Goal: Task Accomplishment & Management: Manage account settings

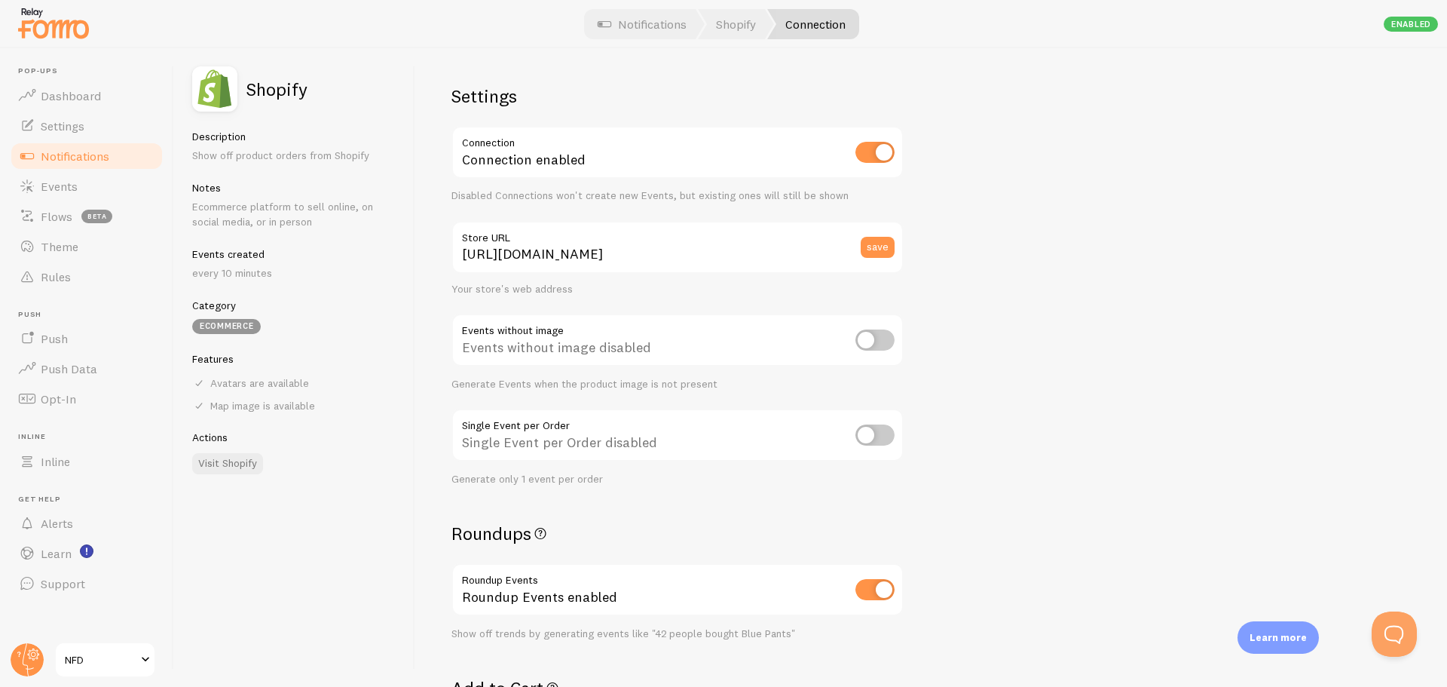
scroll to position [226, 0]
click at [74, 133] on link "Settings" at bounding box center [86, 126] width 155 height 30
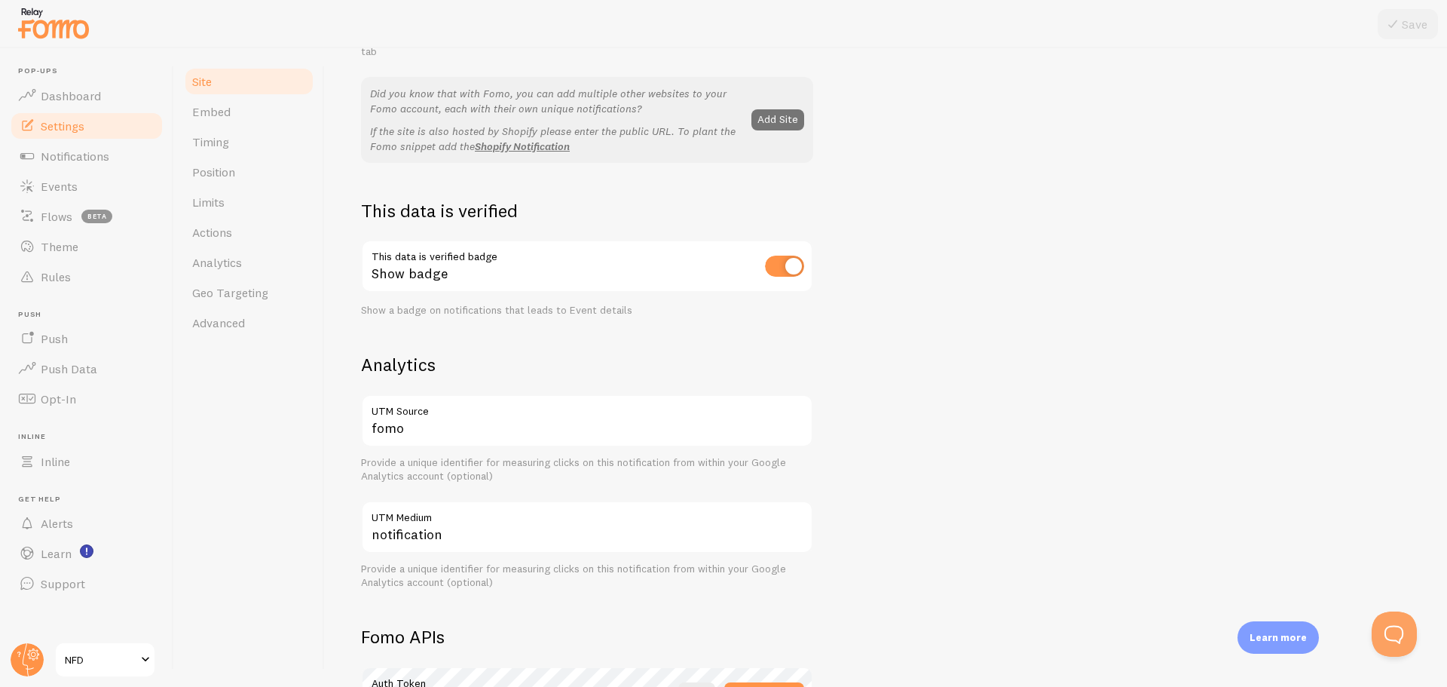
scroll to position [302, 0]
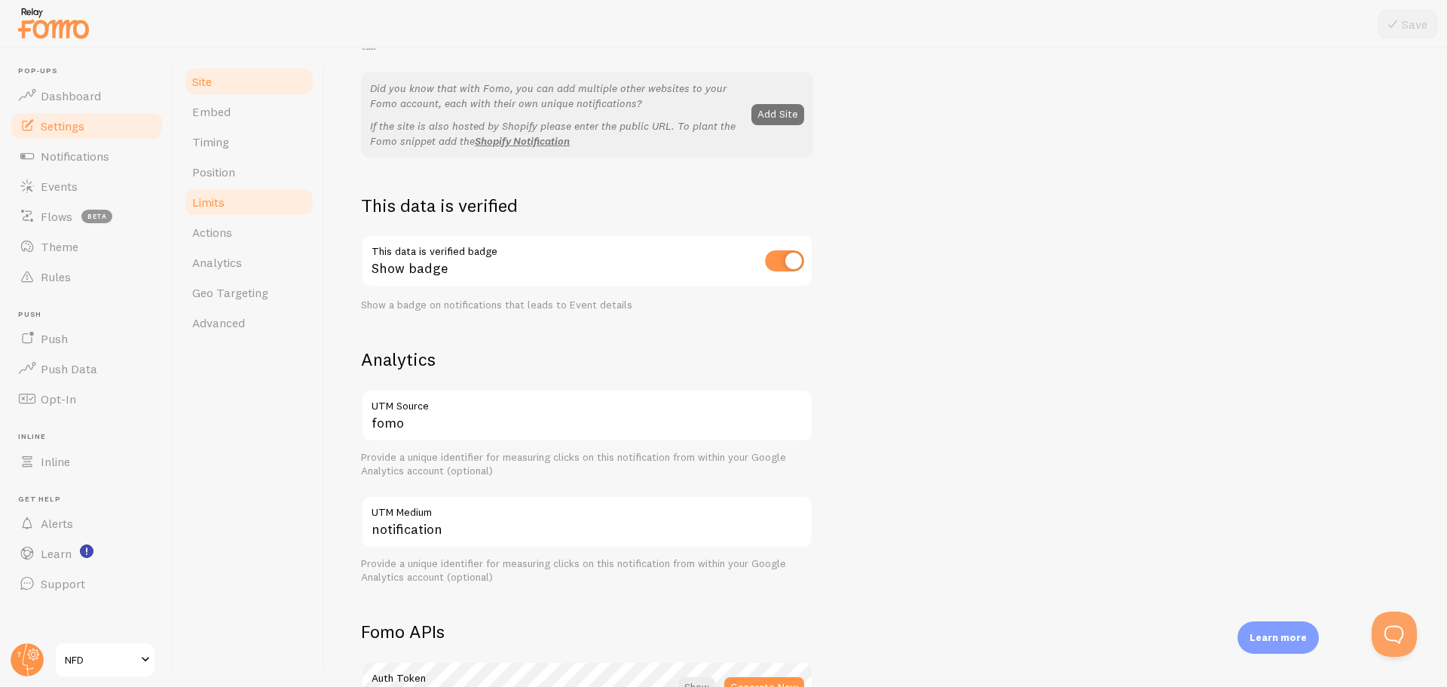
click at [233, 206] on link "Limits" at bounding box center [249, 202] width 132 height 30
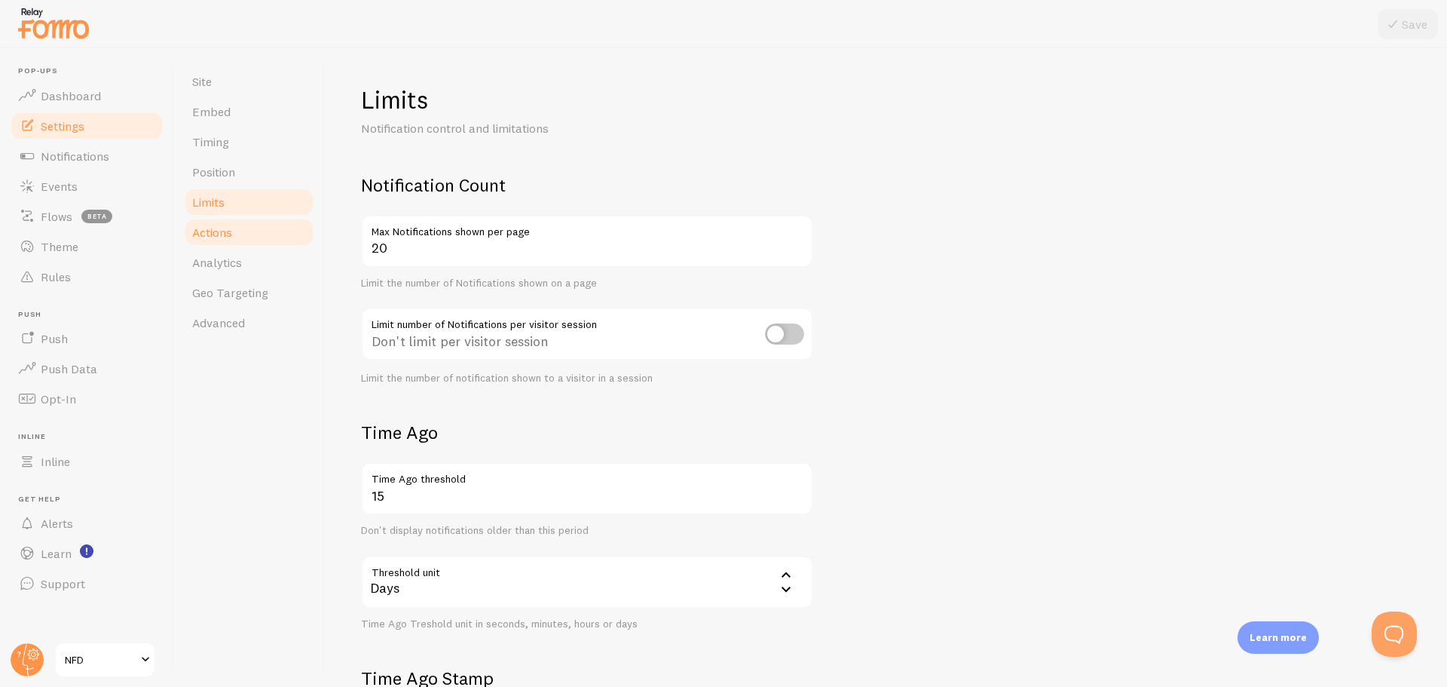
click at [227, 241] on link "Actions" at bounding box center [249, 232] width 132 height 30
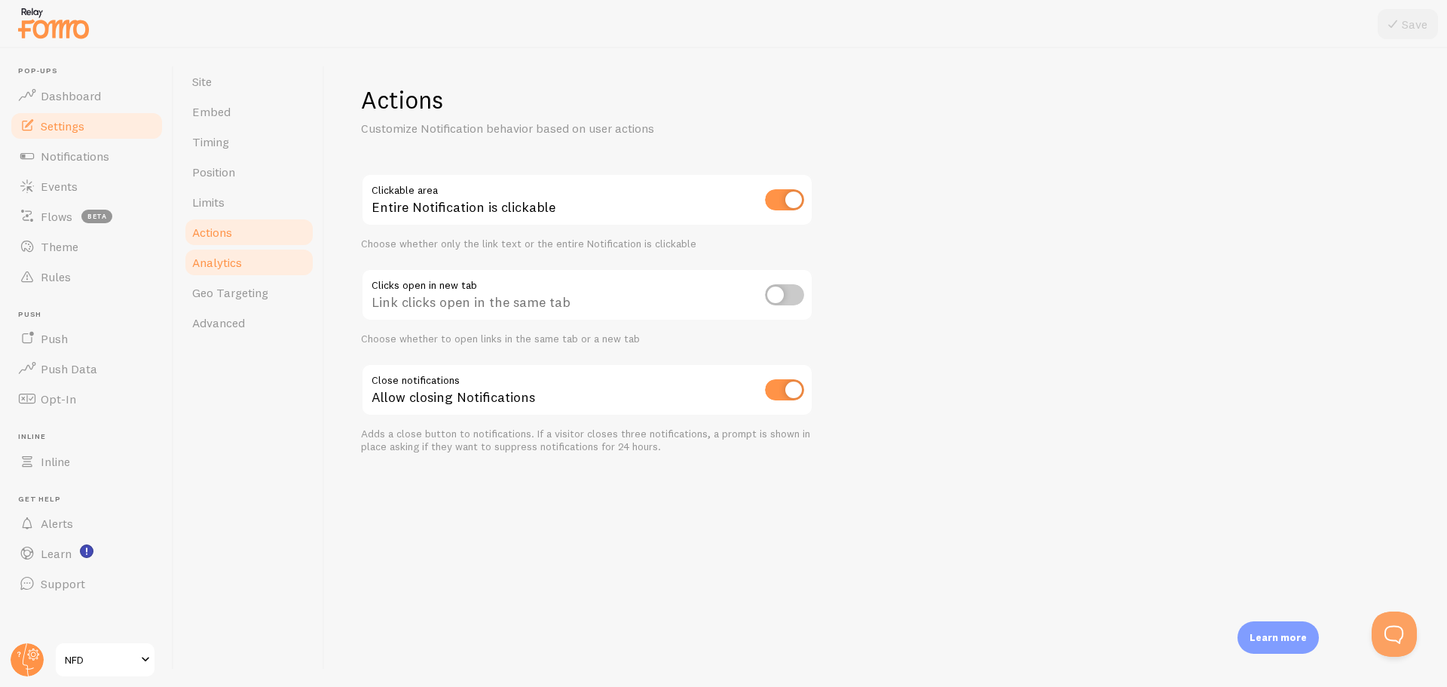
click at [232, 265] on span "Analytics" at bounding box center [217, 262] width 50 height 15
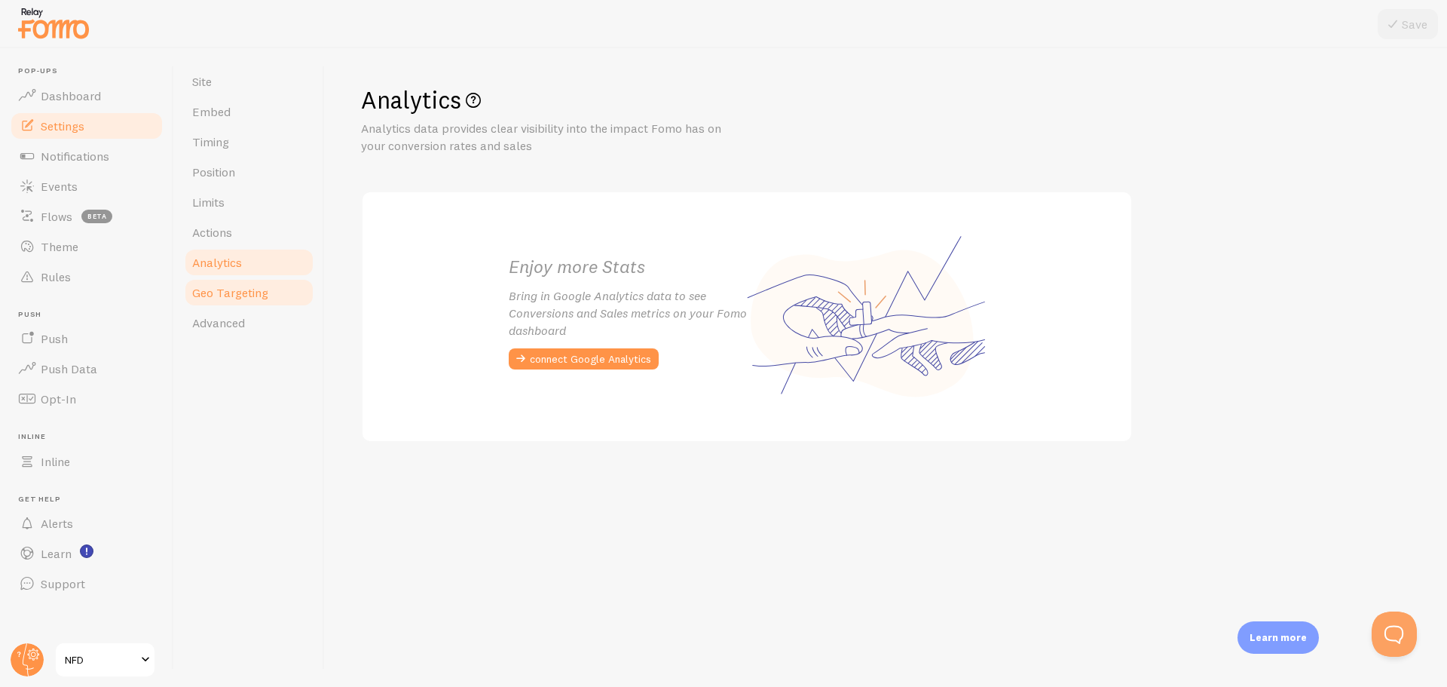
click at [222, 292] on span "Geo Targeting" at bounding box center [230, 292] width 76 height 15
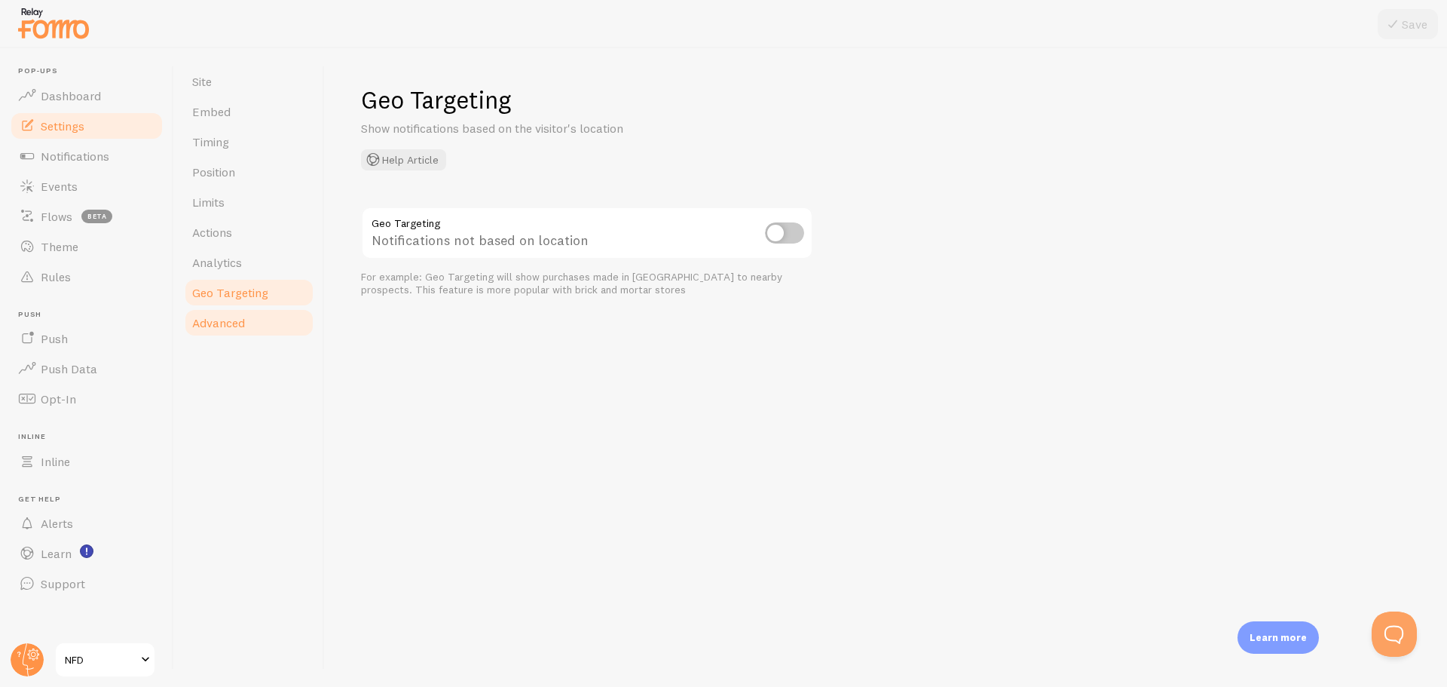
click at [221, 328] on span "Advanced" at bounding box center [218, 322] width 53 height 15
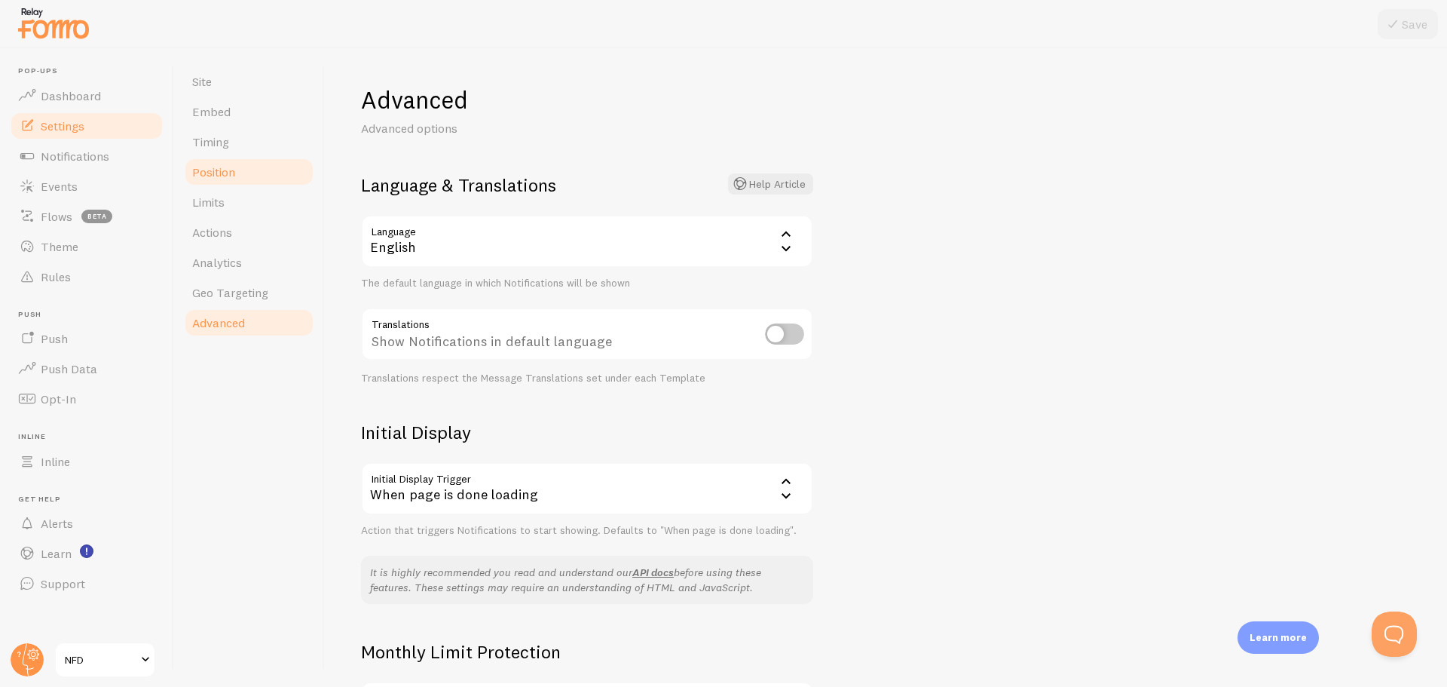
click at [210, 164] on link "Position" at bounding box center [249, 172] width 132 height 30
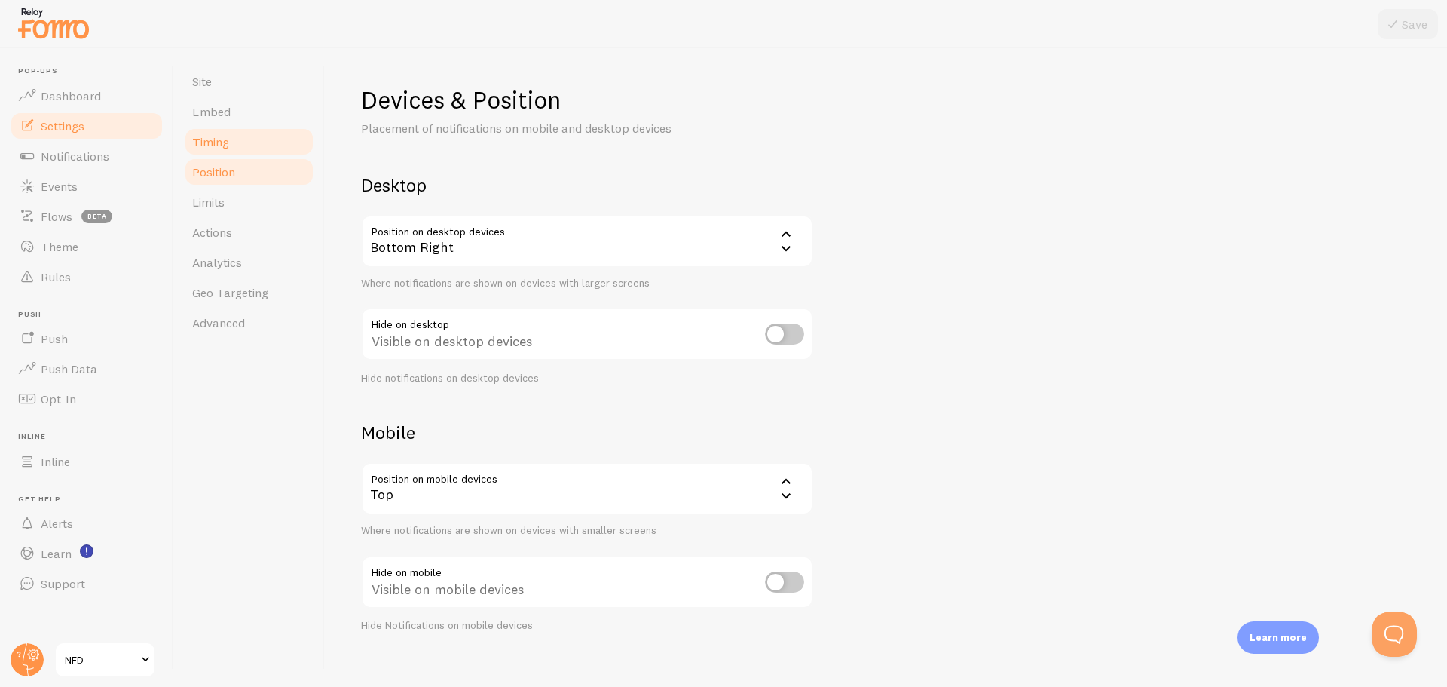
click at [215, 137] on span "Timing" at bounding box center [210, 141] width 37 height 15
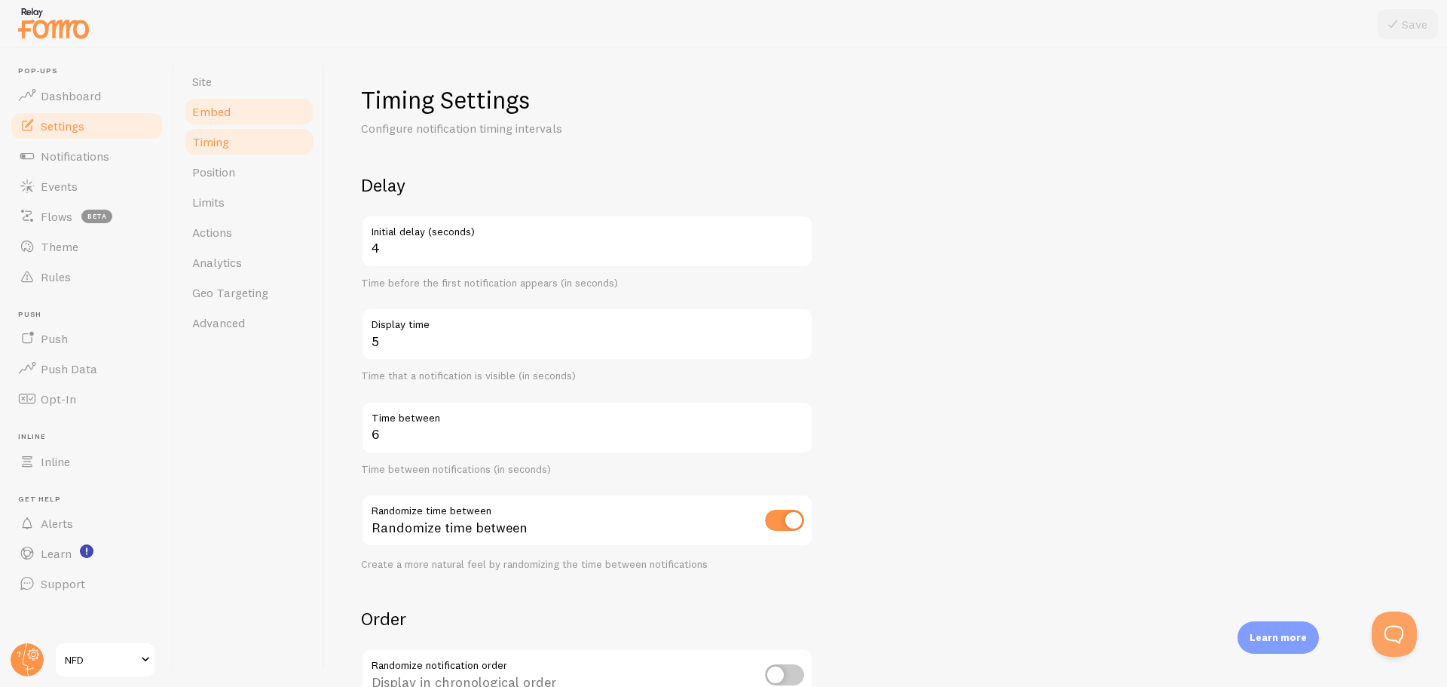
click at [222, 106] on span "Embed" at bounding box center [211, 111] width 38 height 15
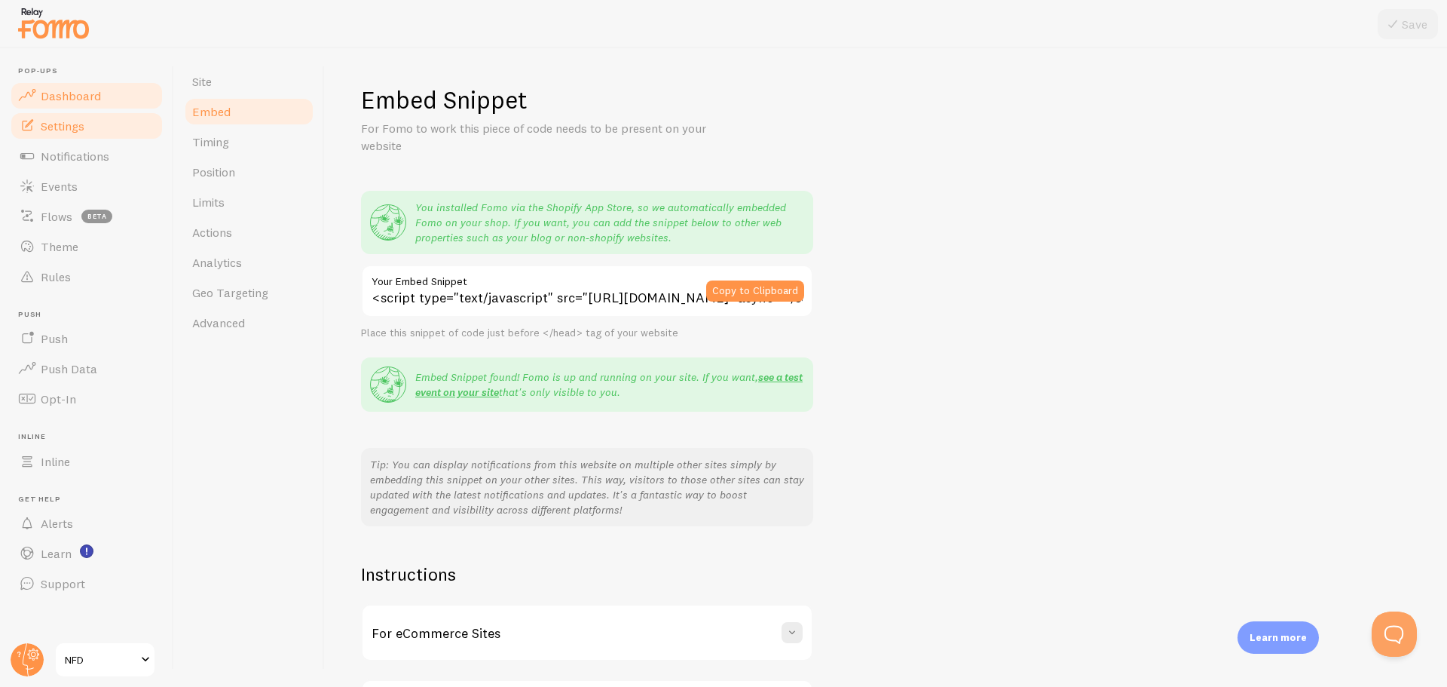
click at [90, 97] on span "Dashboard" at bounding box center [71, 95] width 60 height 15
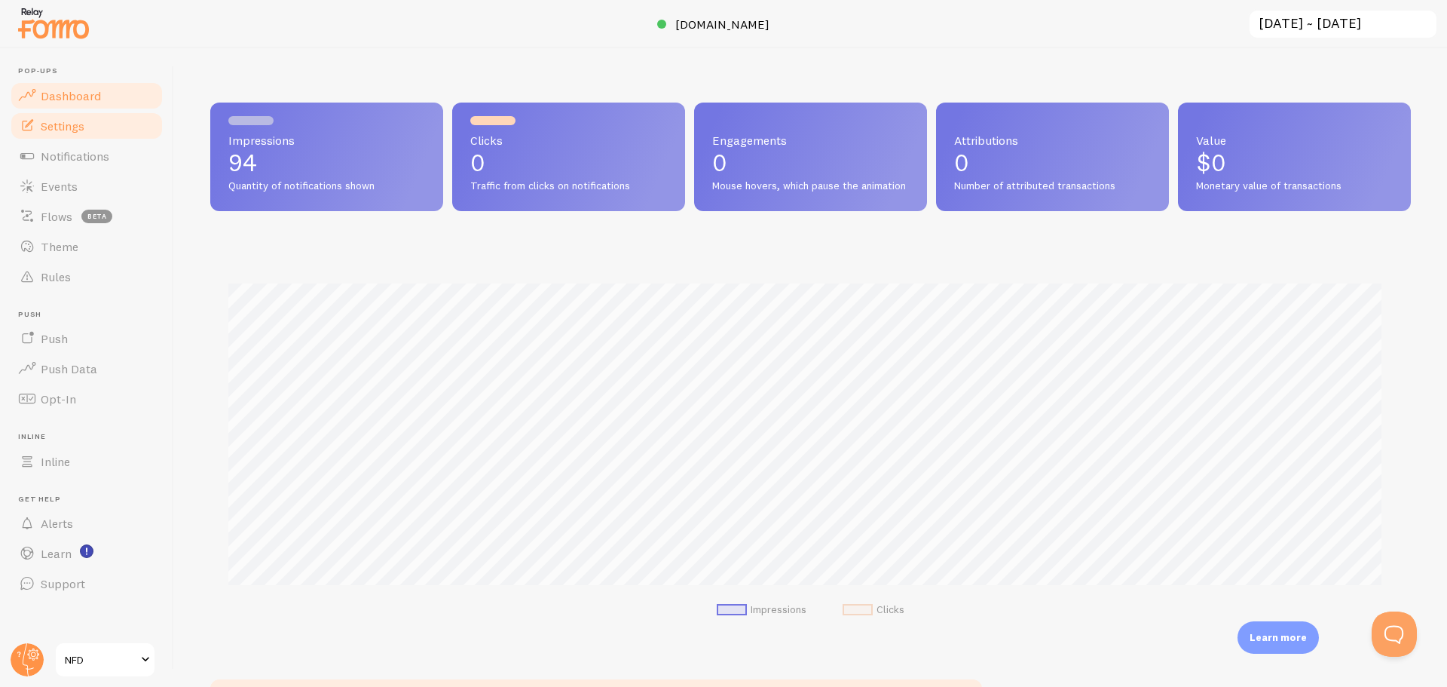
scroll to position [396, 1189]
click at [101, 185] on link "Events" at bounding box center [86, 186] width 155 height 30
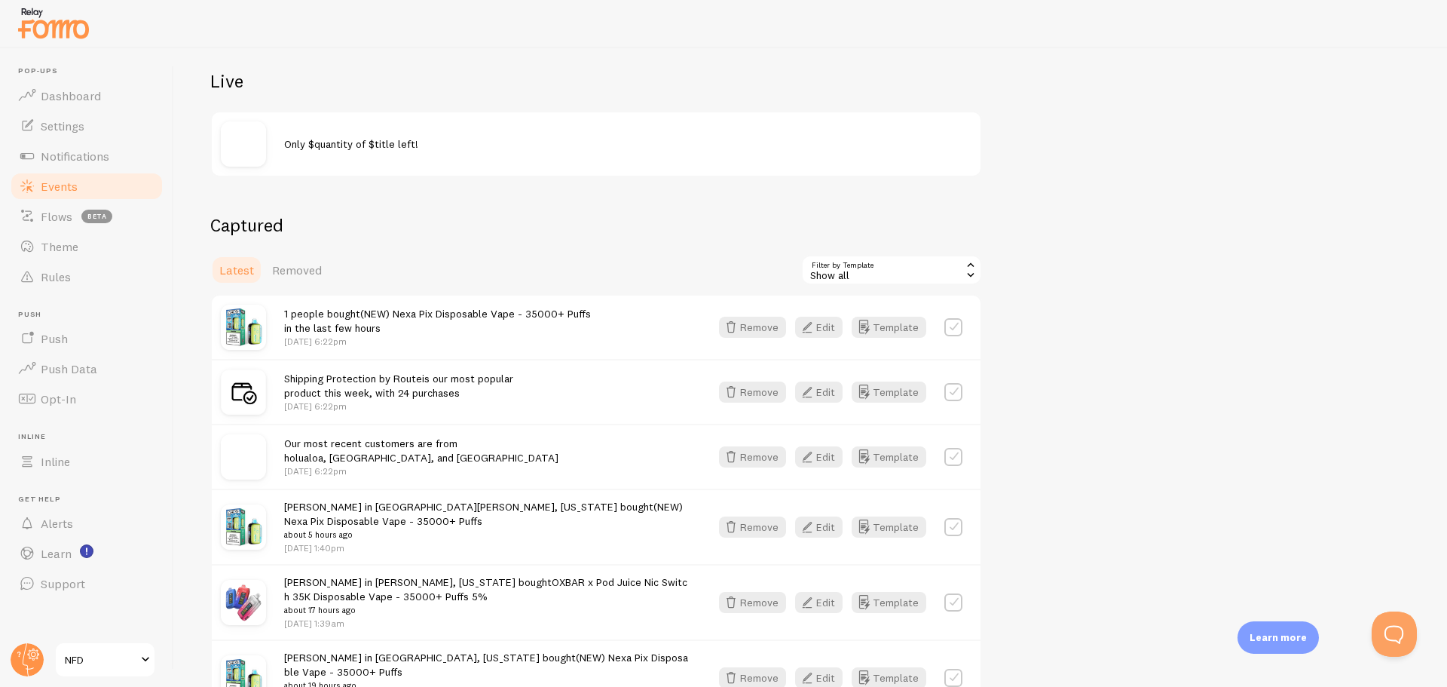
scroll to position [151, 0]
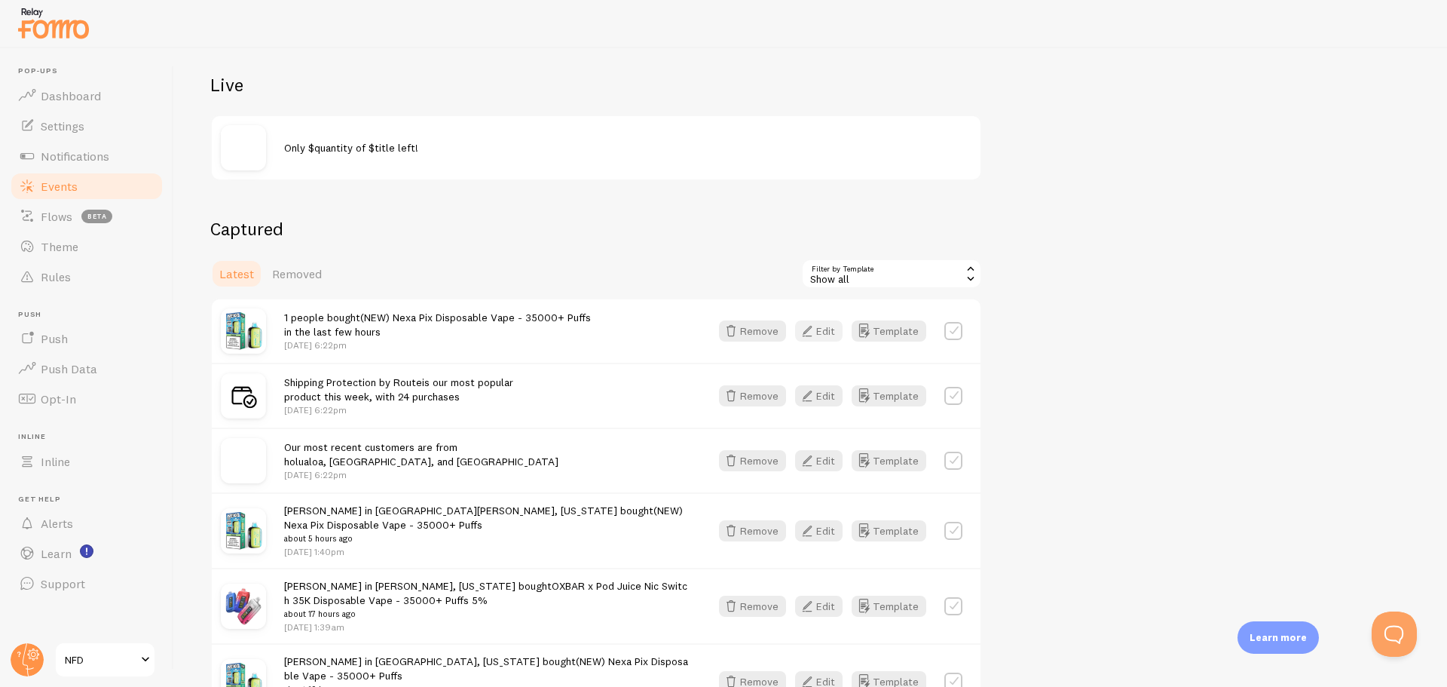
click at [815, 328] on icon "button" at bounding box center [807, 331] width 18 height 18
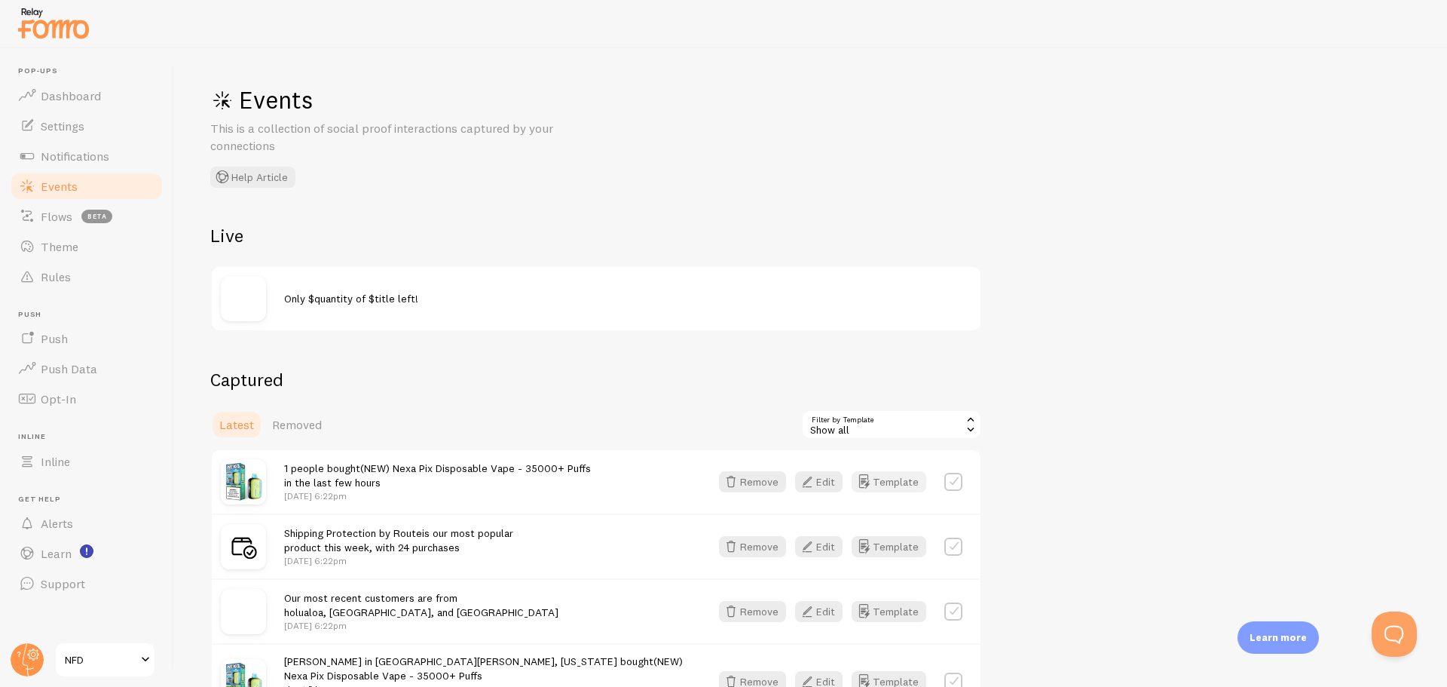
click at [886, 471] on button "Template" at bounding box center [889, 481] width 75 height 21
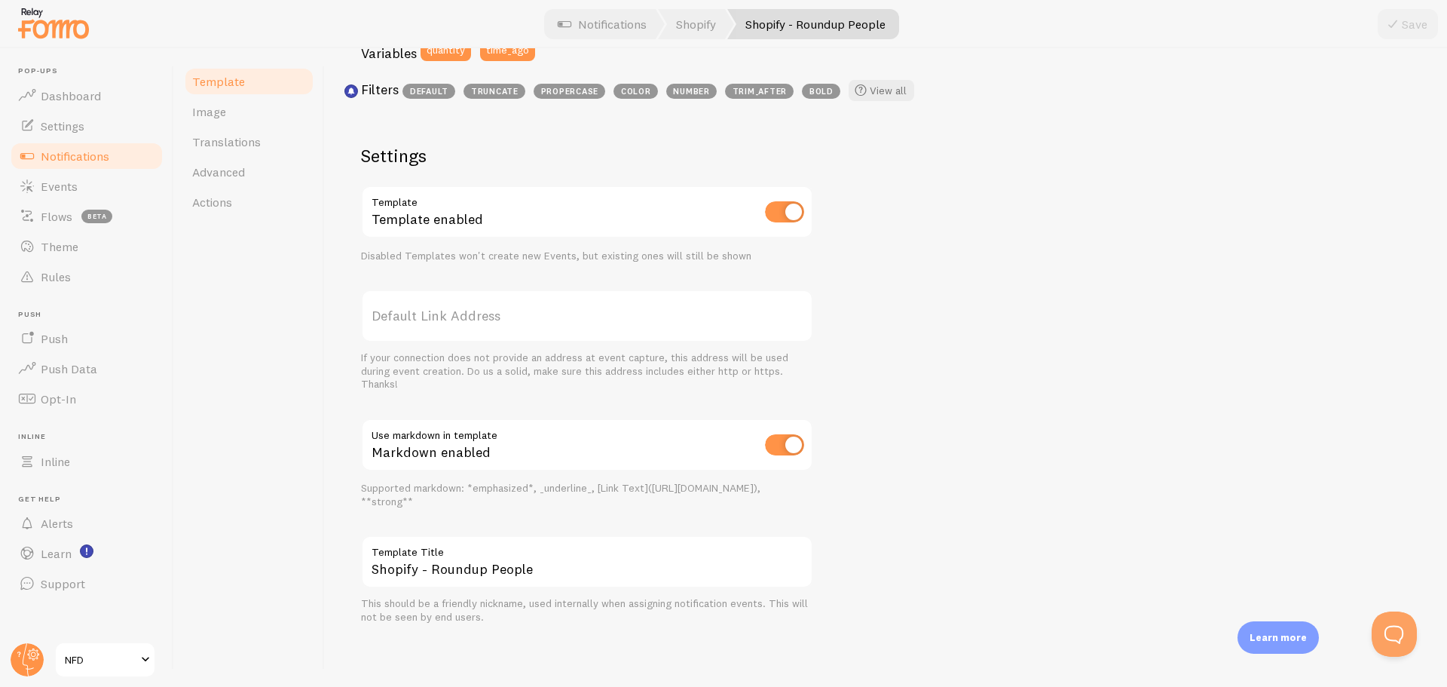
scroll to position [138, 0]
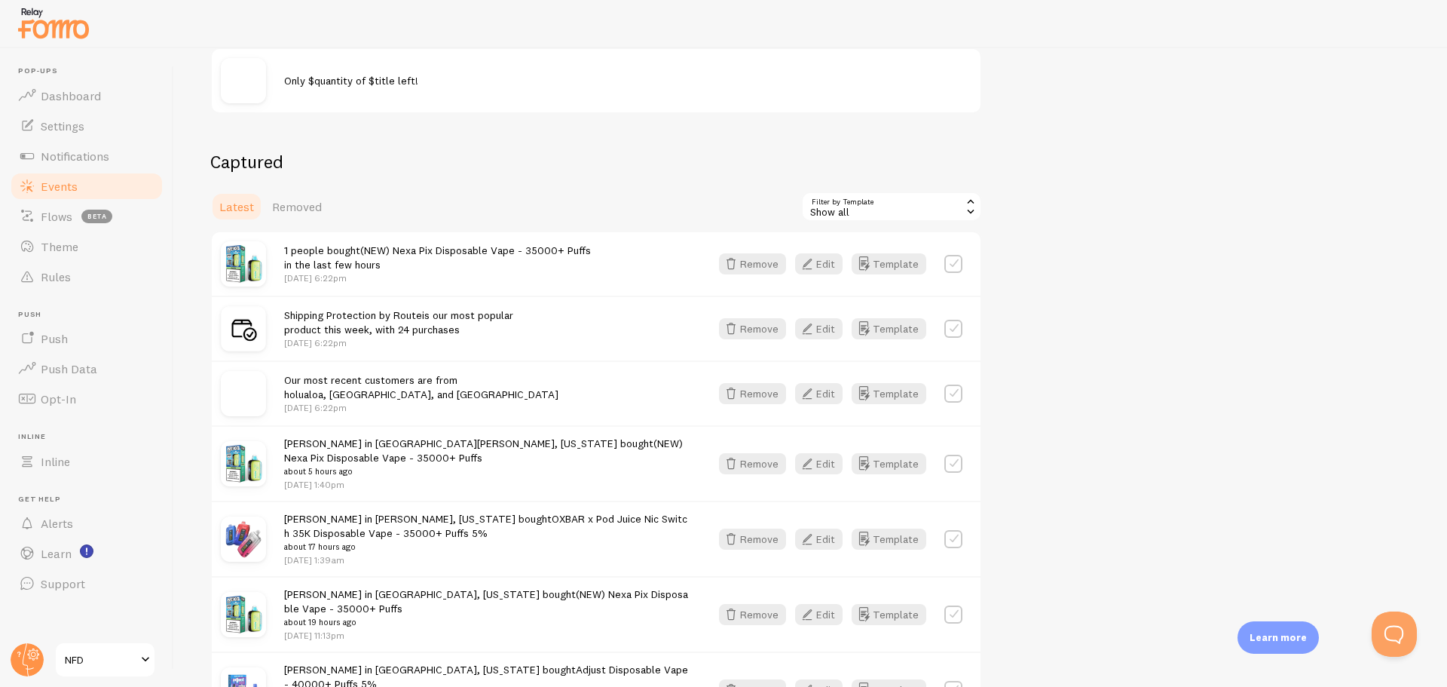
scroll to position [226, 0]
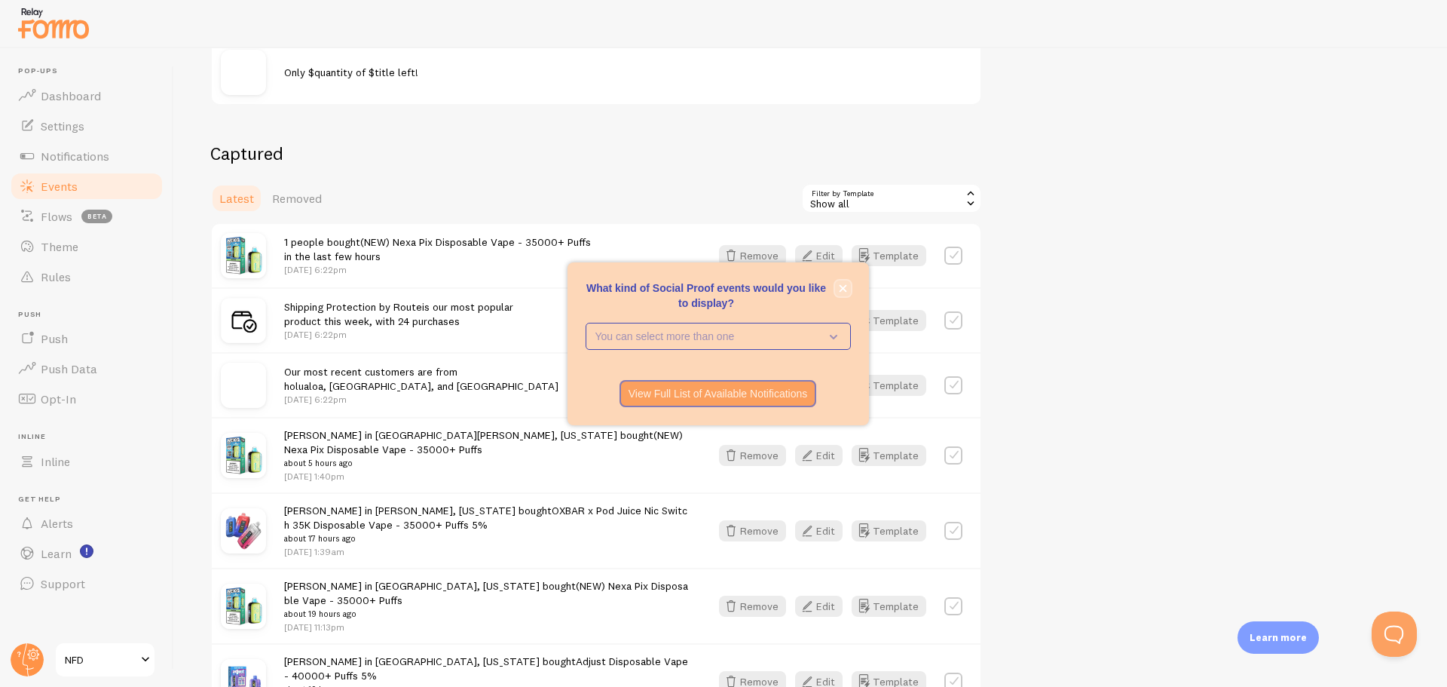
click at [847, 286] on button "close," at bounding box center [843, 288] width 16 height 16
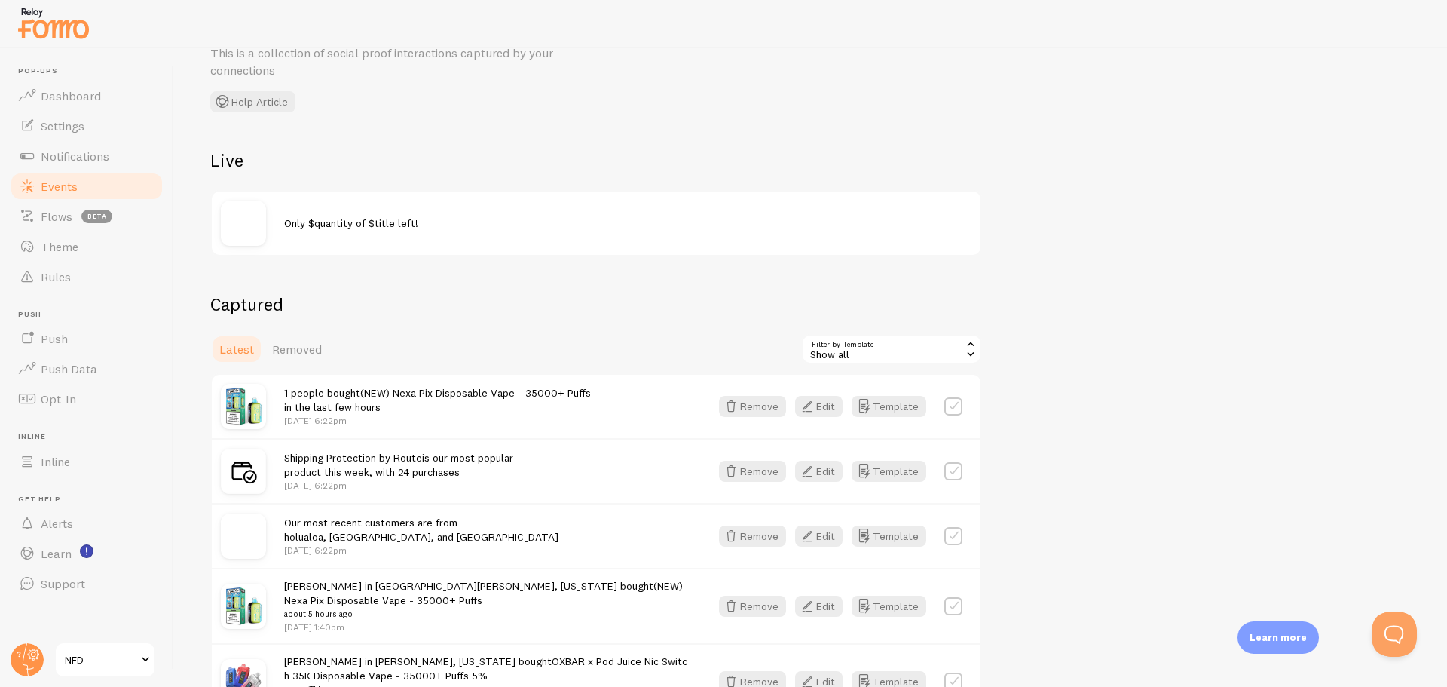
scroll to position [151, 0]
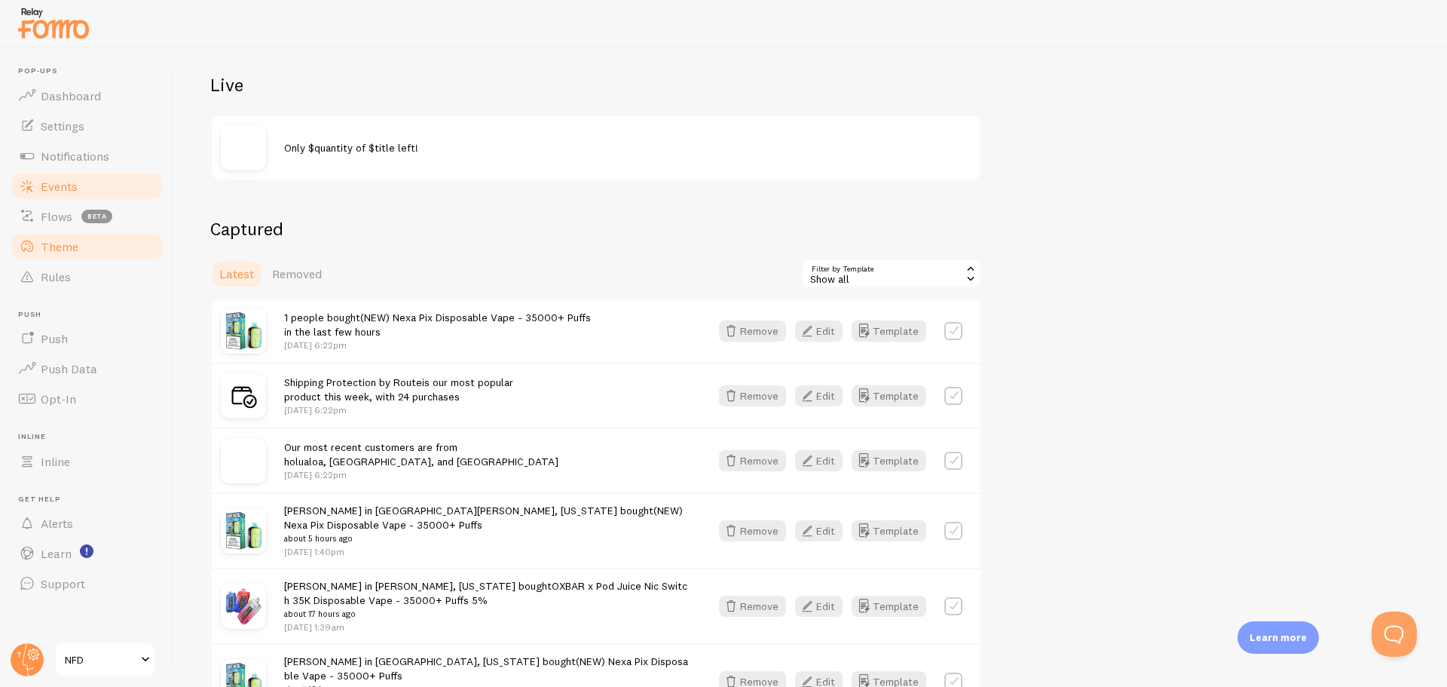
click at [55, 250] on span "Theme" at bounding box center [60, 246] width 38 height 15
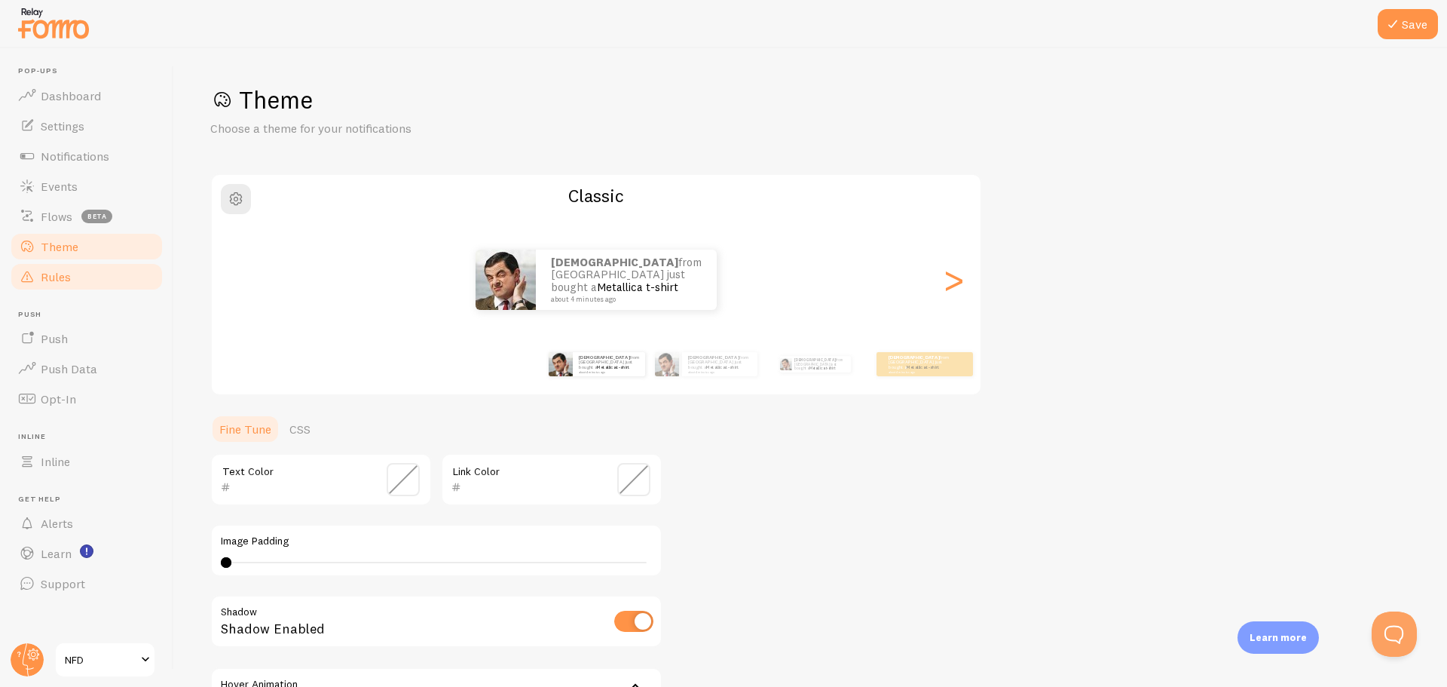
click at [62, 278] on span "Rules" at bounding box center [56, 276] width 30 height 15
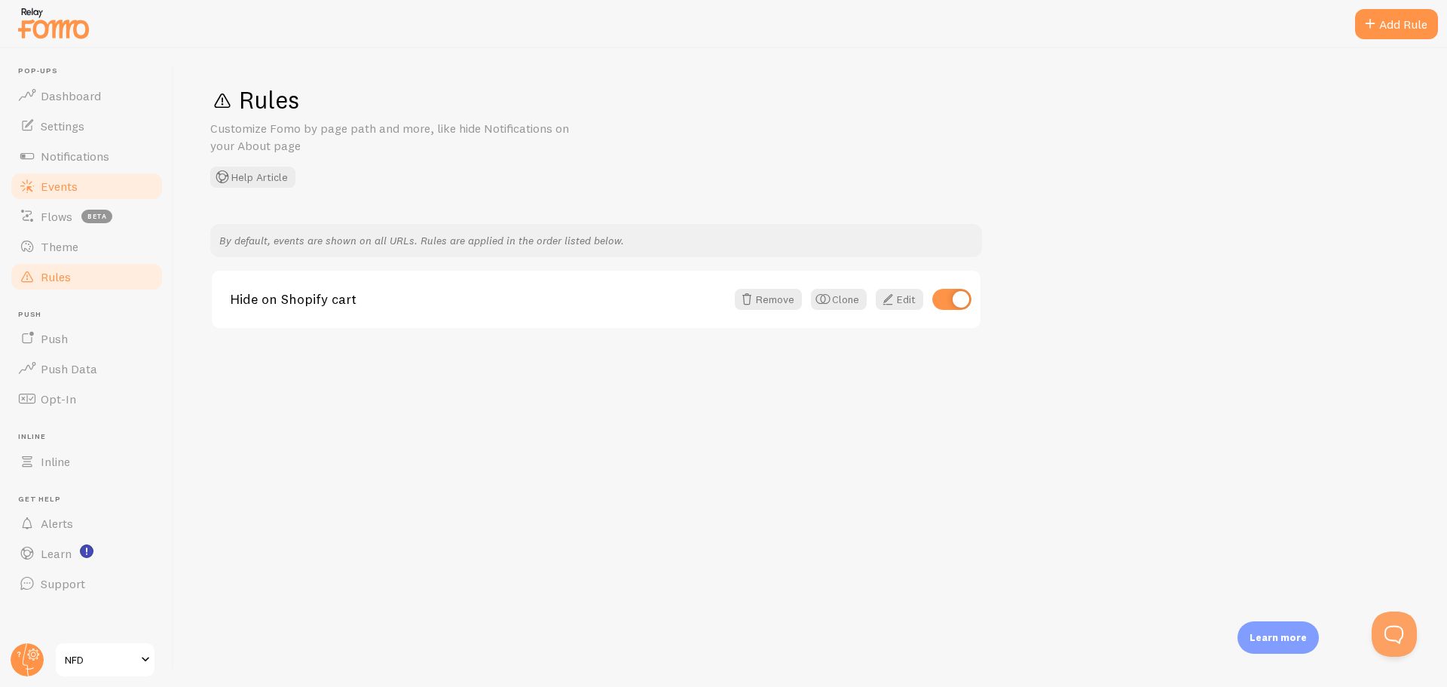
click at [63, 198] on link "Events" at bounding box center [86, 186] width 155 height 30
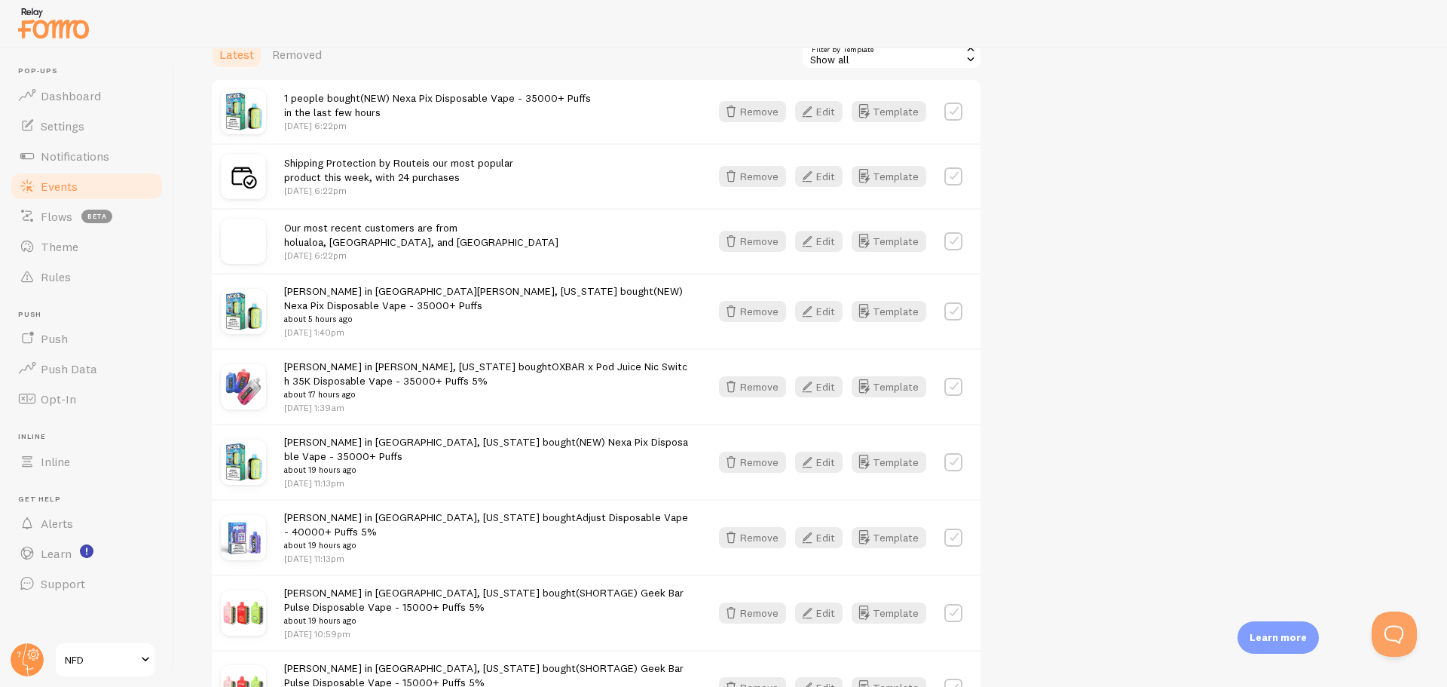
scroll to position [377, 0]
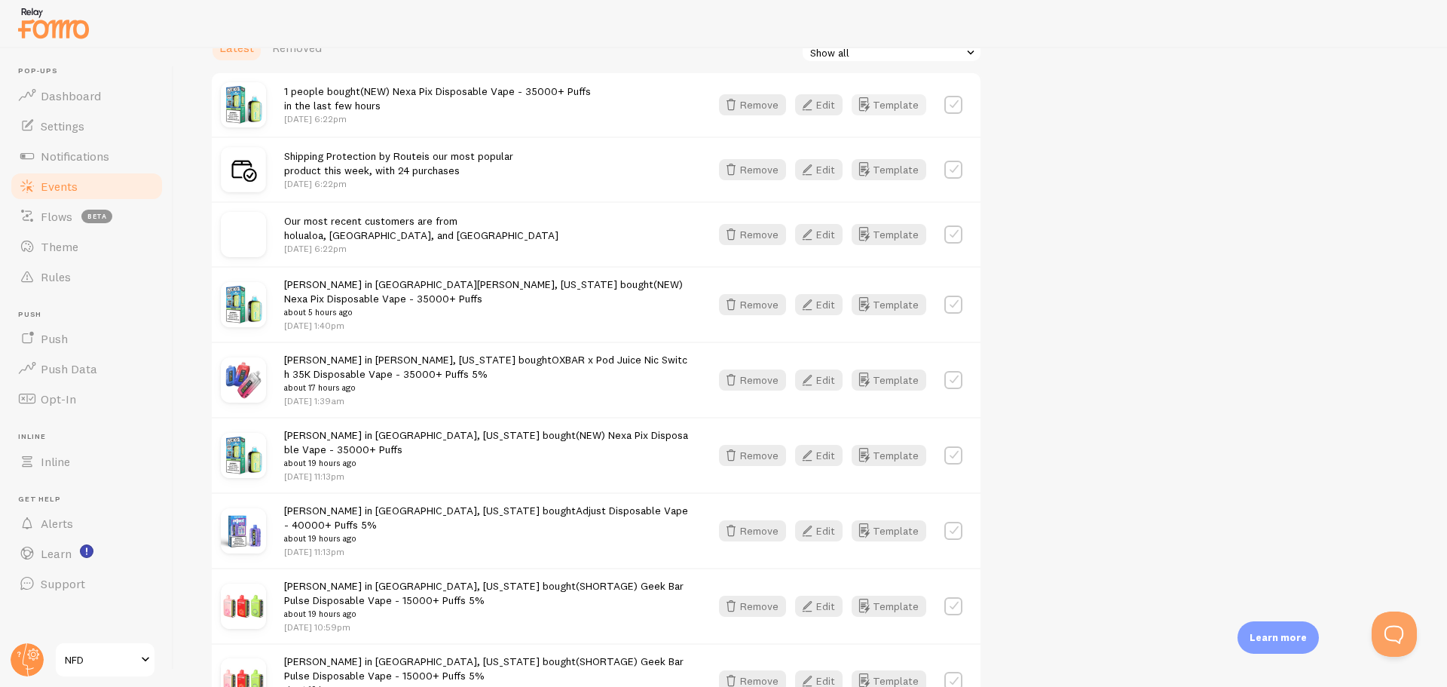
click at [876, 112] on button "Template" at bounding box center [889, 104] width 75 height 21
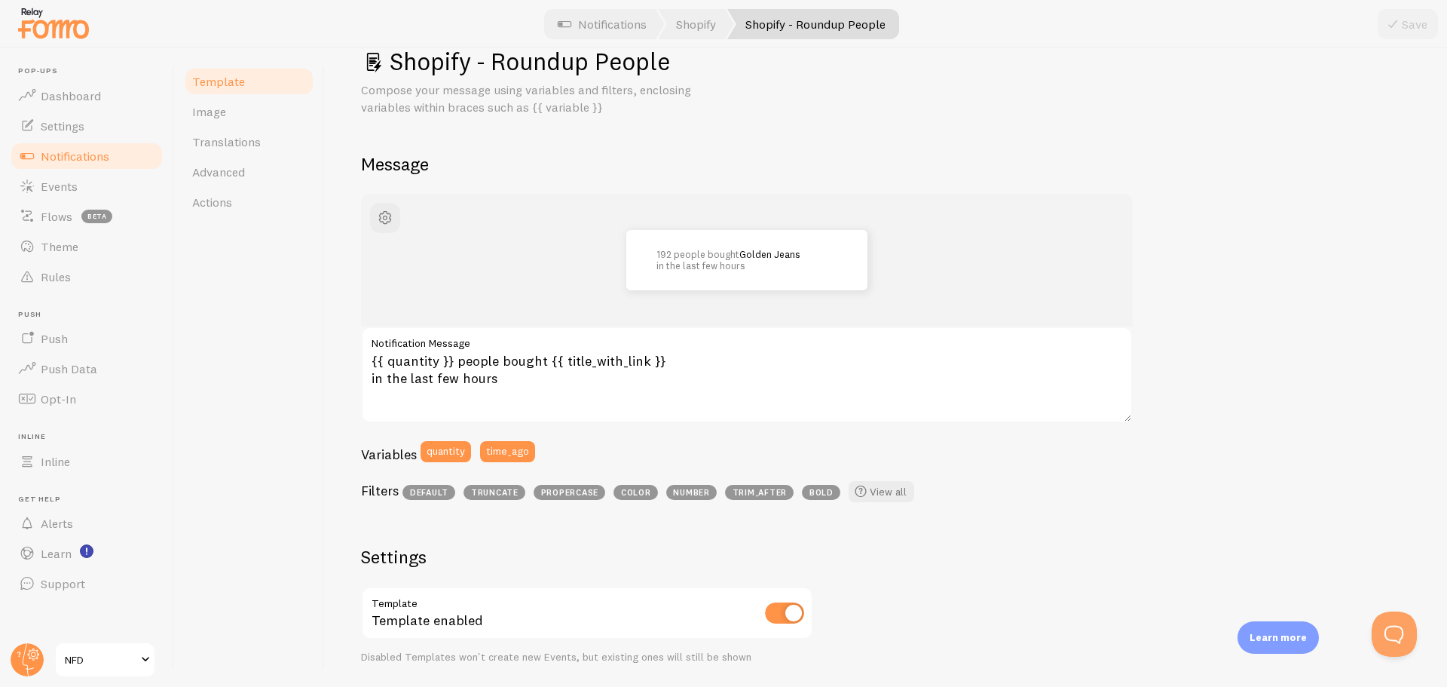
scroll to position [302, 0]
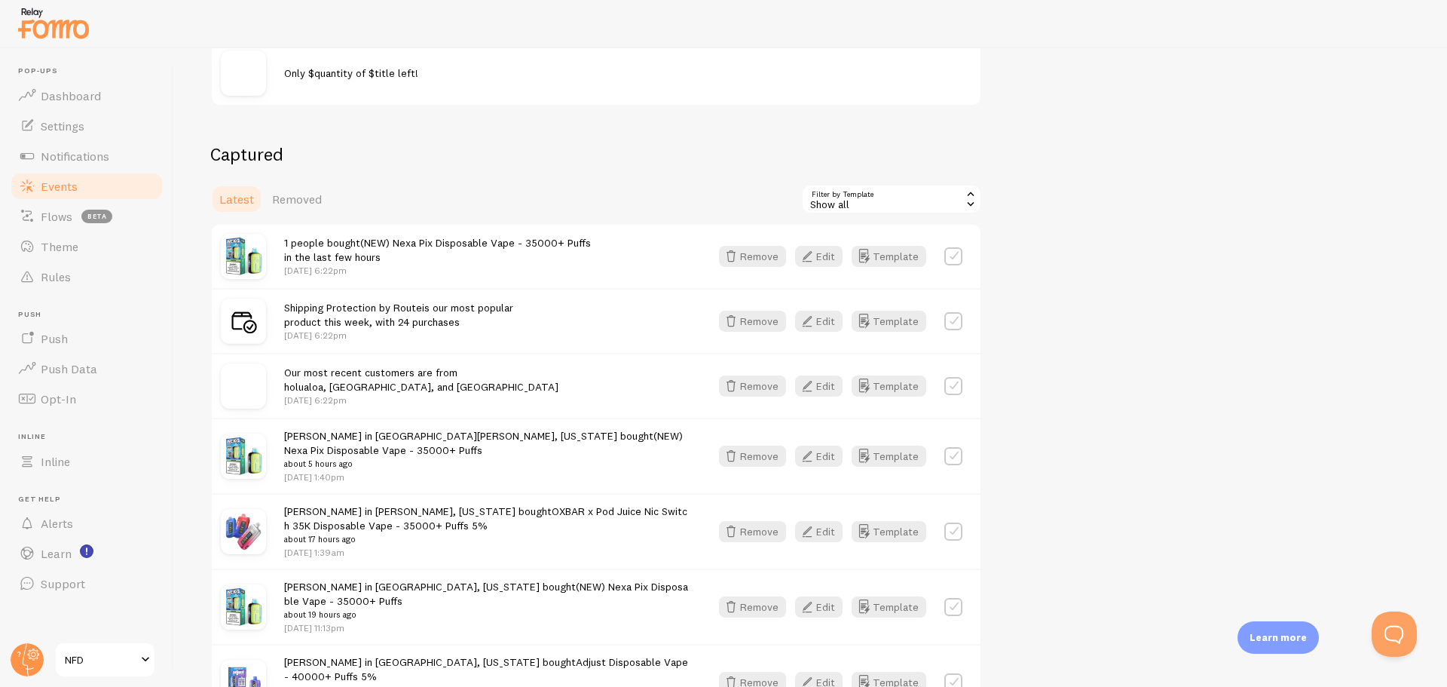
scroll to position [226, 0]
click at [866, 450] on icon "button" at bounding box center [864, 455] width 18 height 18
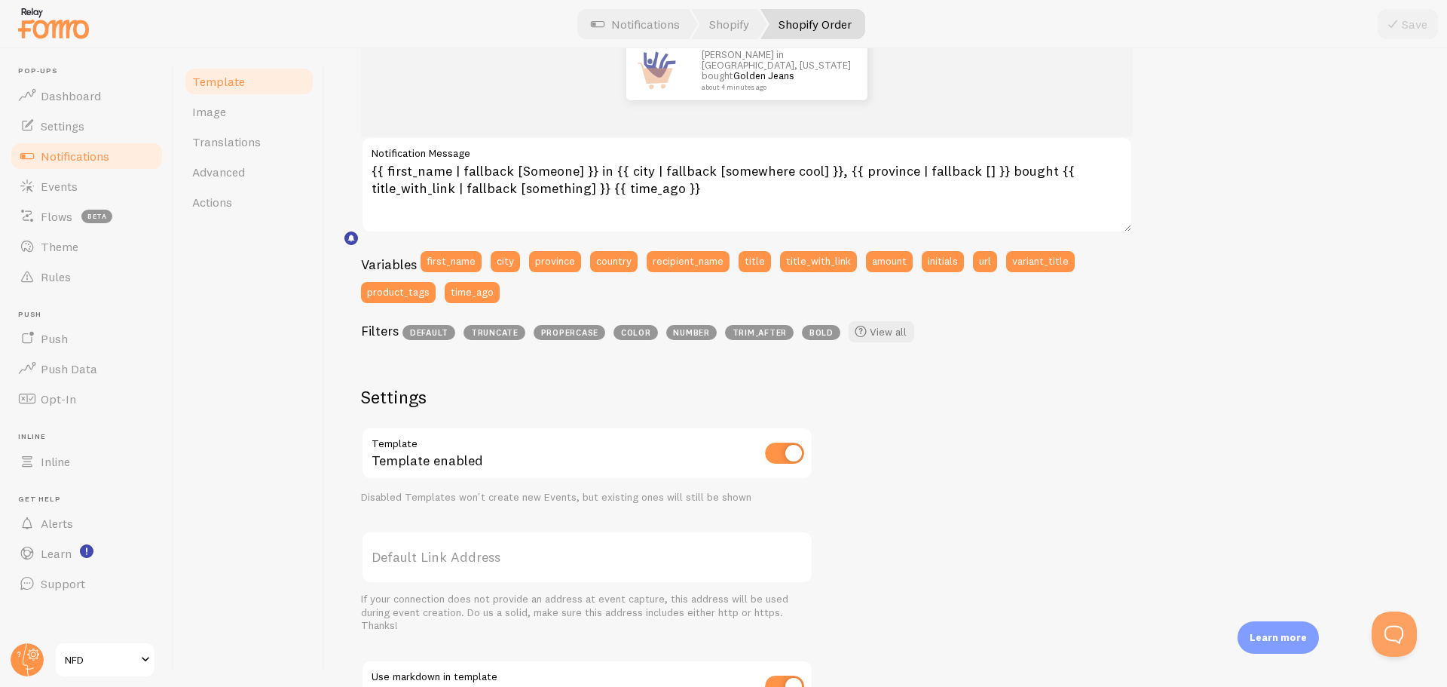
scroll to position [17, 0]
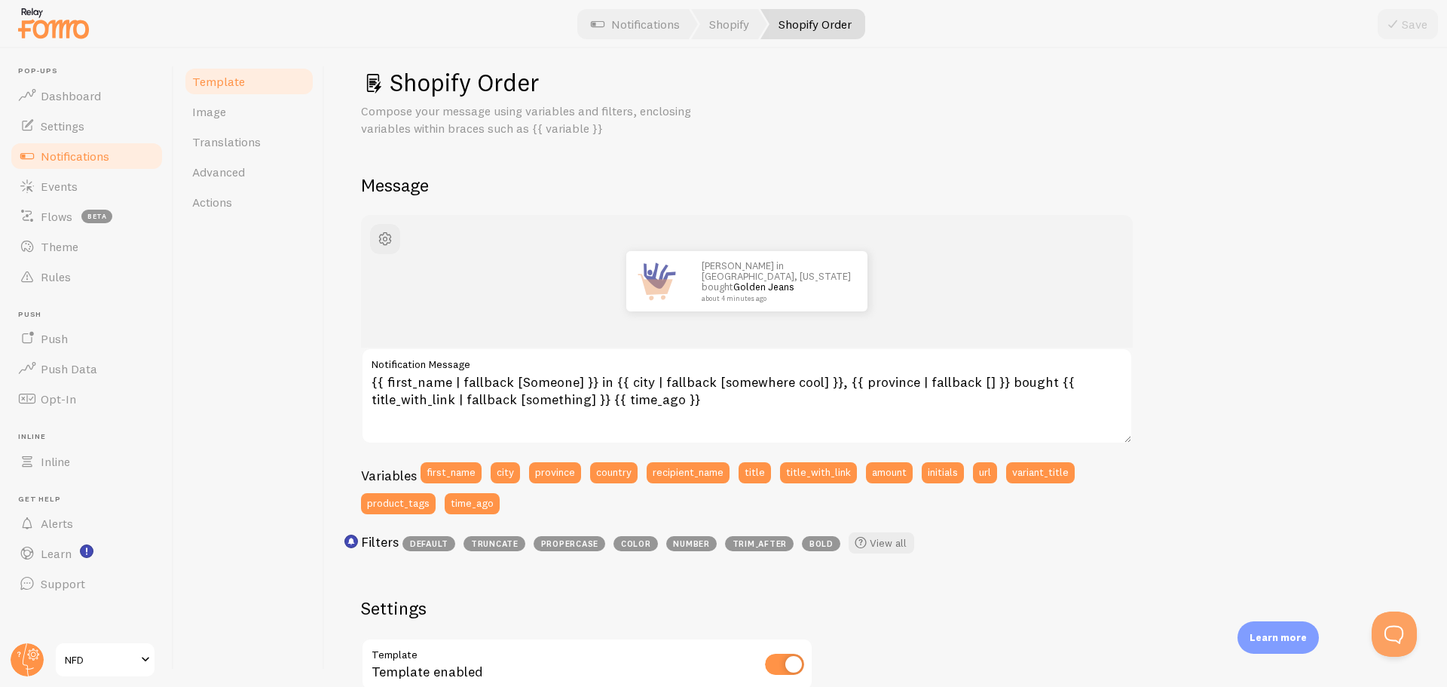
click at [806, 37] on link "Shopify Order" at bounding box center [813, 24] width 105 height 30
click at [808, 23] on link "Shopify Order" at bounding box center [813, 24] width 105 height 30
click at [474, 121] on p "Compose your message using variables and filters, enclosing variables within br…" at bounding box center [542, 120] width 362 height 35
click at [377, 234] on span "button" at bounding box center [385, 239] width 18 height 18
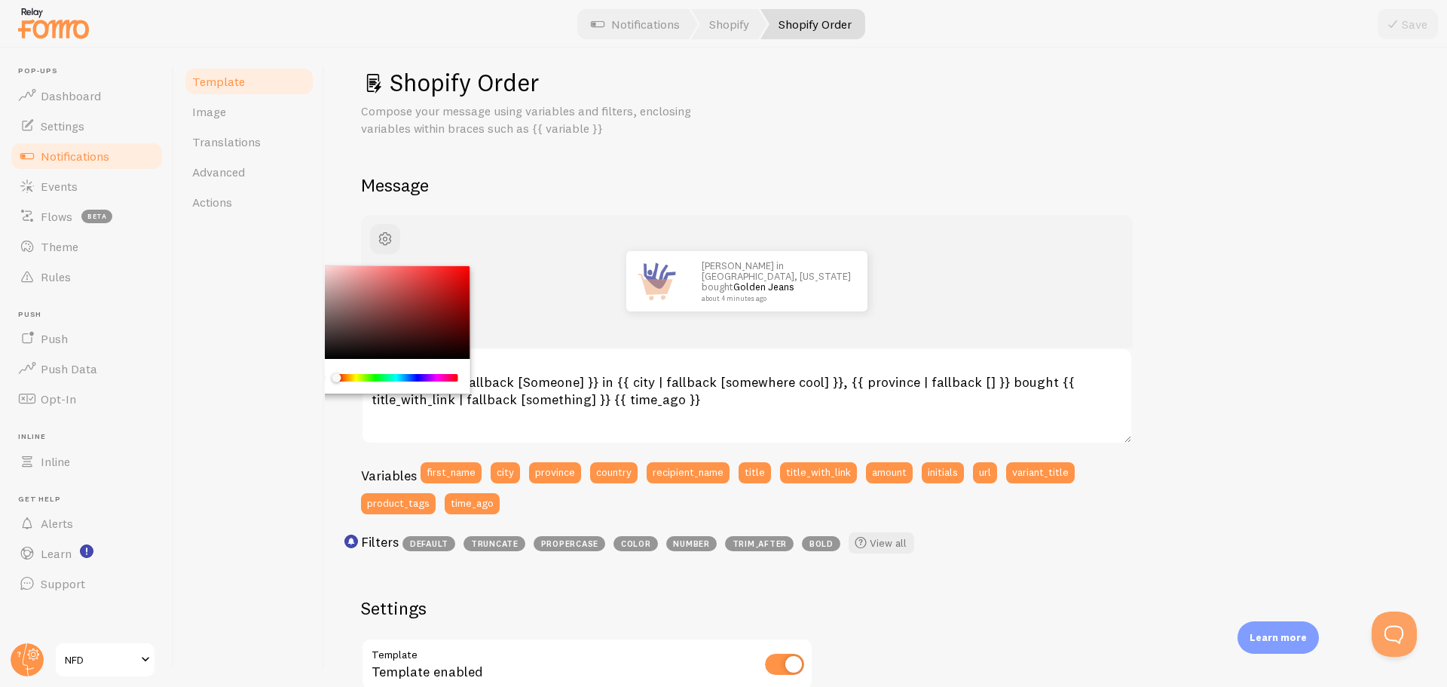
click at [693, 159] on div "Shopify Order Compose your message using variables and filters, enclosing varia…" at bounding box center [886, 571] width 1050 height 1009
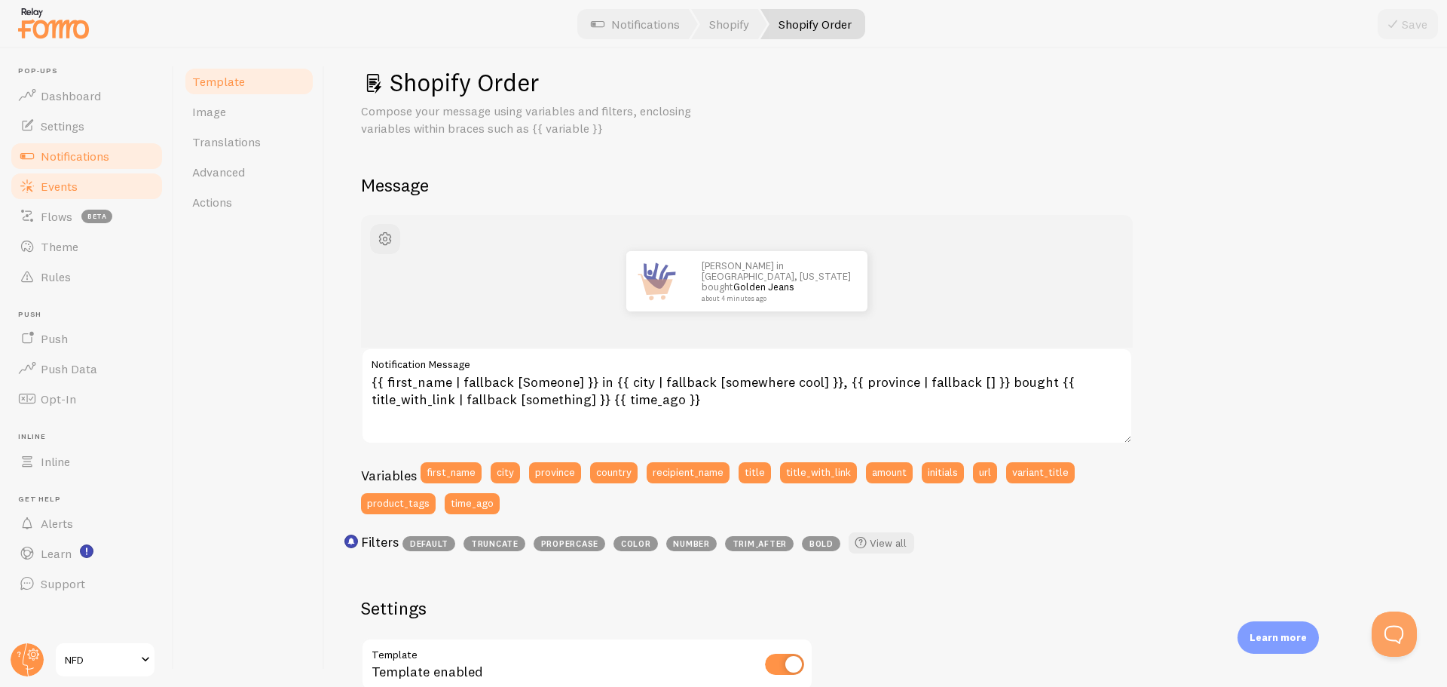
click at [68, 196] on link "Events" at bounding box center [86, 186] width 155 height 30
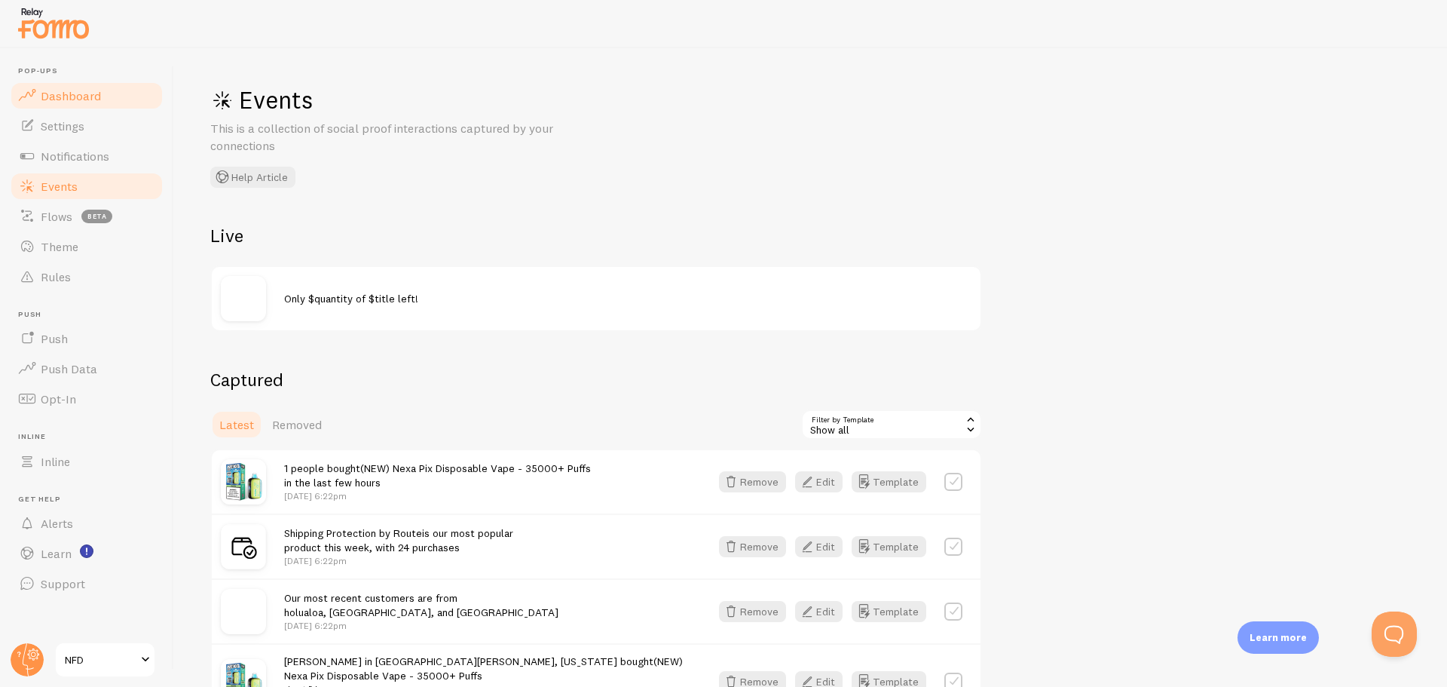
click at [69, 102] on span "Dashboard" at bounding box center [71, 95] width 60 height 15
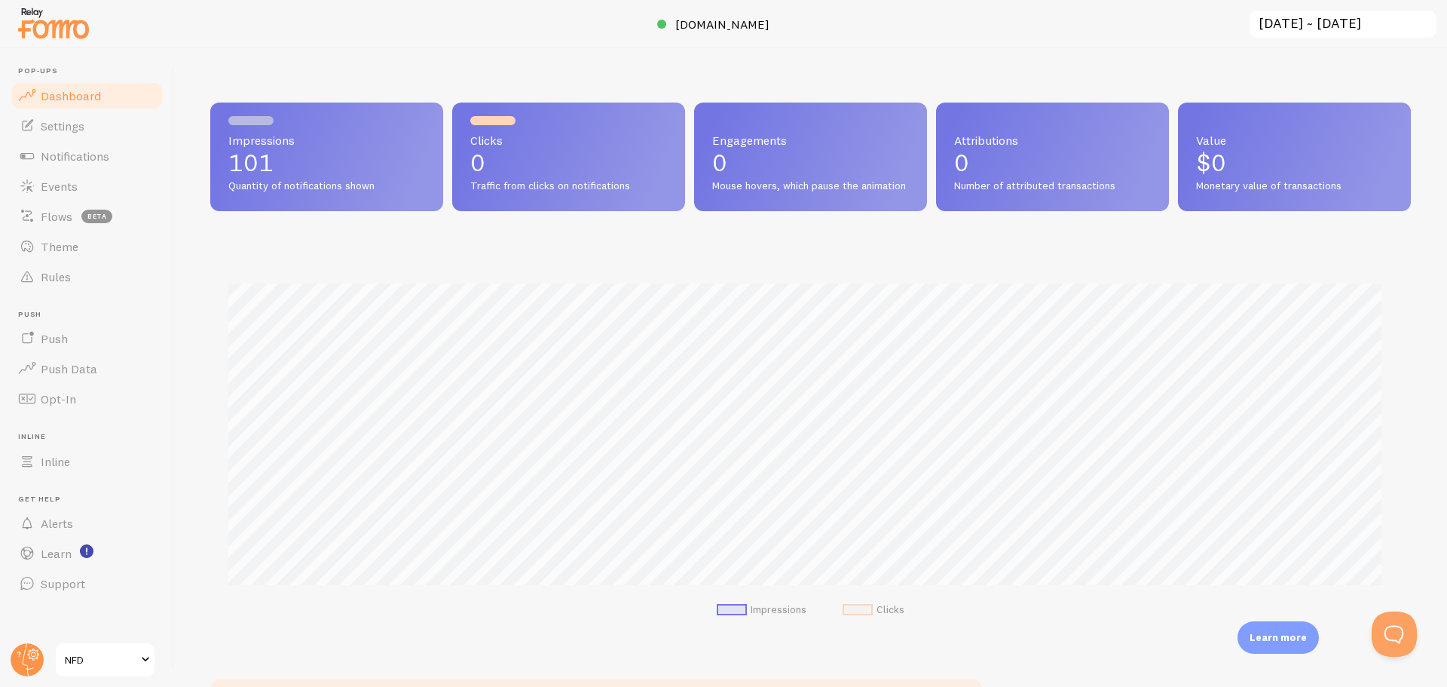
scroll to position [396, 1189]
click at [81, 168] on link "Notifications" at bounding box center [86, 156] width 155 height 30
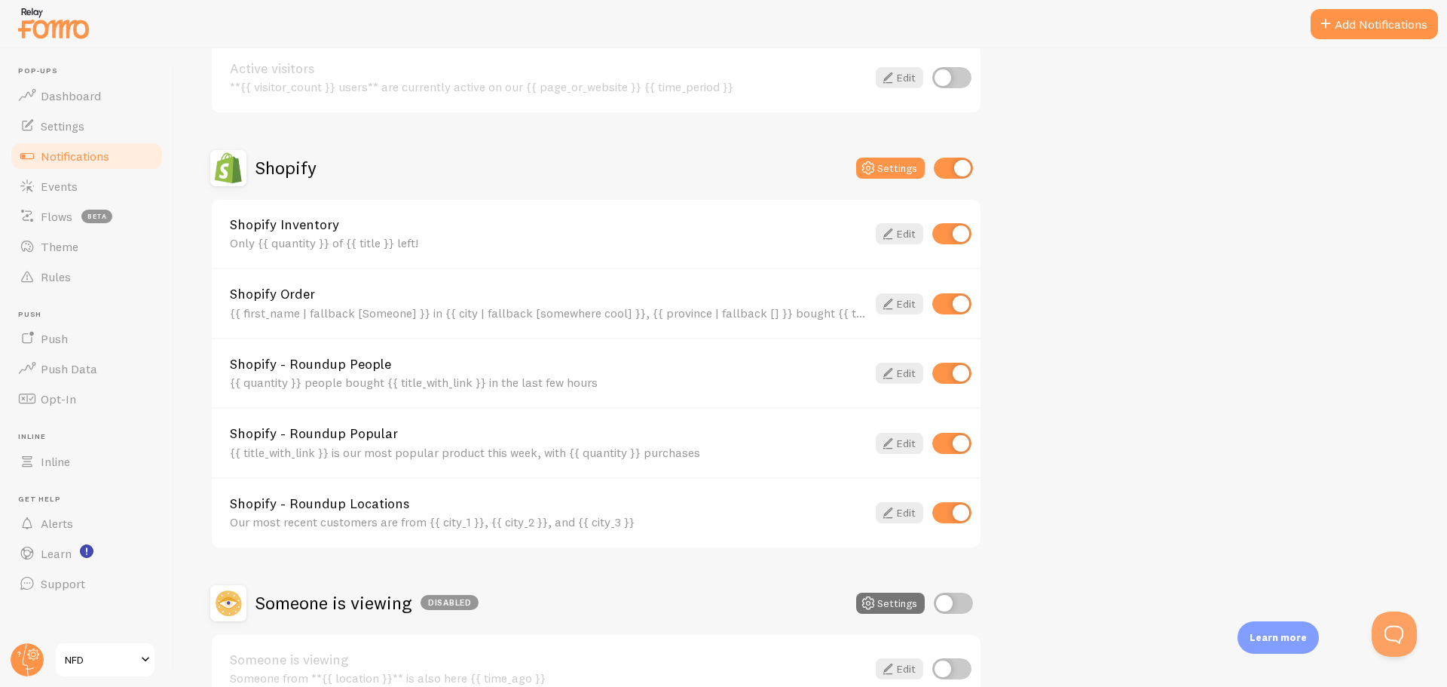
scroll to position [452, 0]
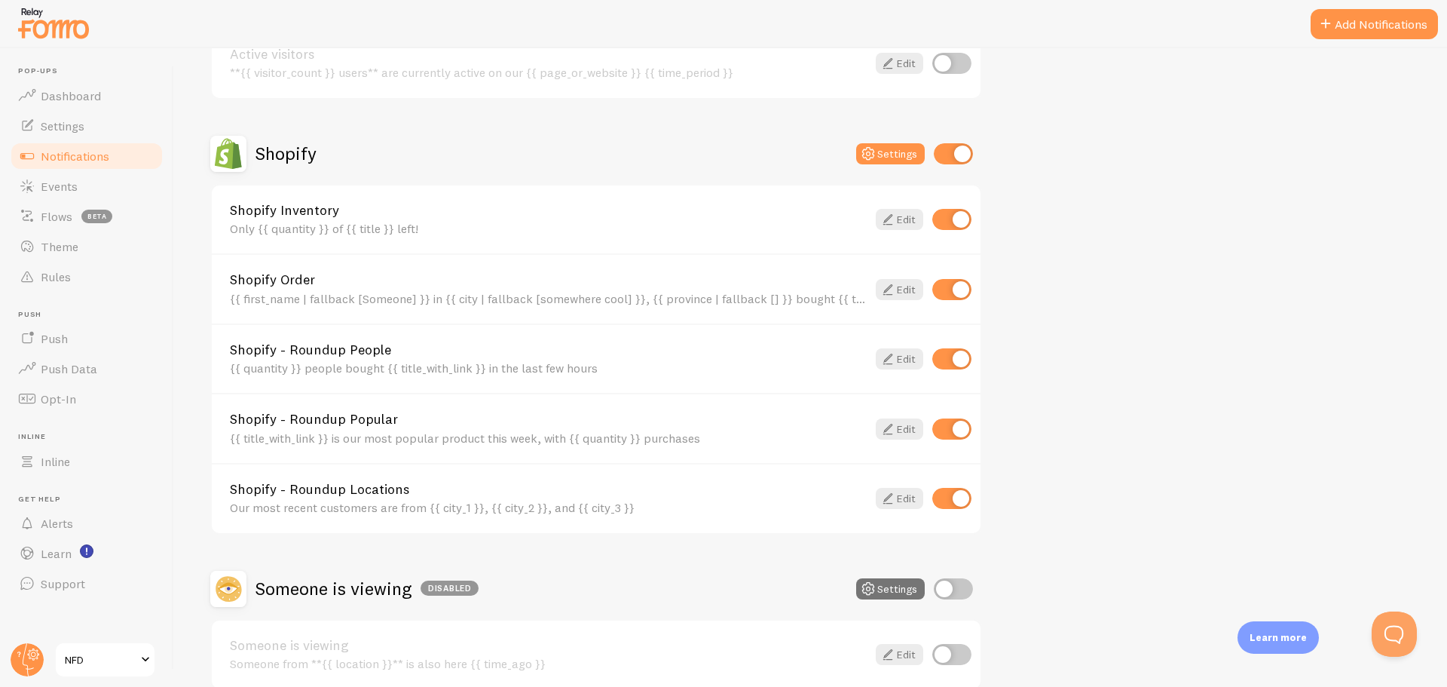
click at [948, 222] on input "checkbox" at bounding box center [951, 219] width 39 height 21
checkbox input "false"
click at [956, 500] on input "checkbox" at bounding box center [951, 498] width 39 height 21
checkbox input "false"
click at [906, 286] on link "Edit" at bounding box center [899, 289] width 47 height 21
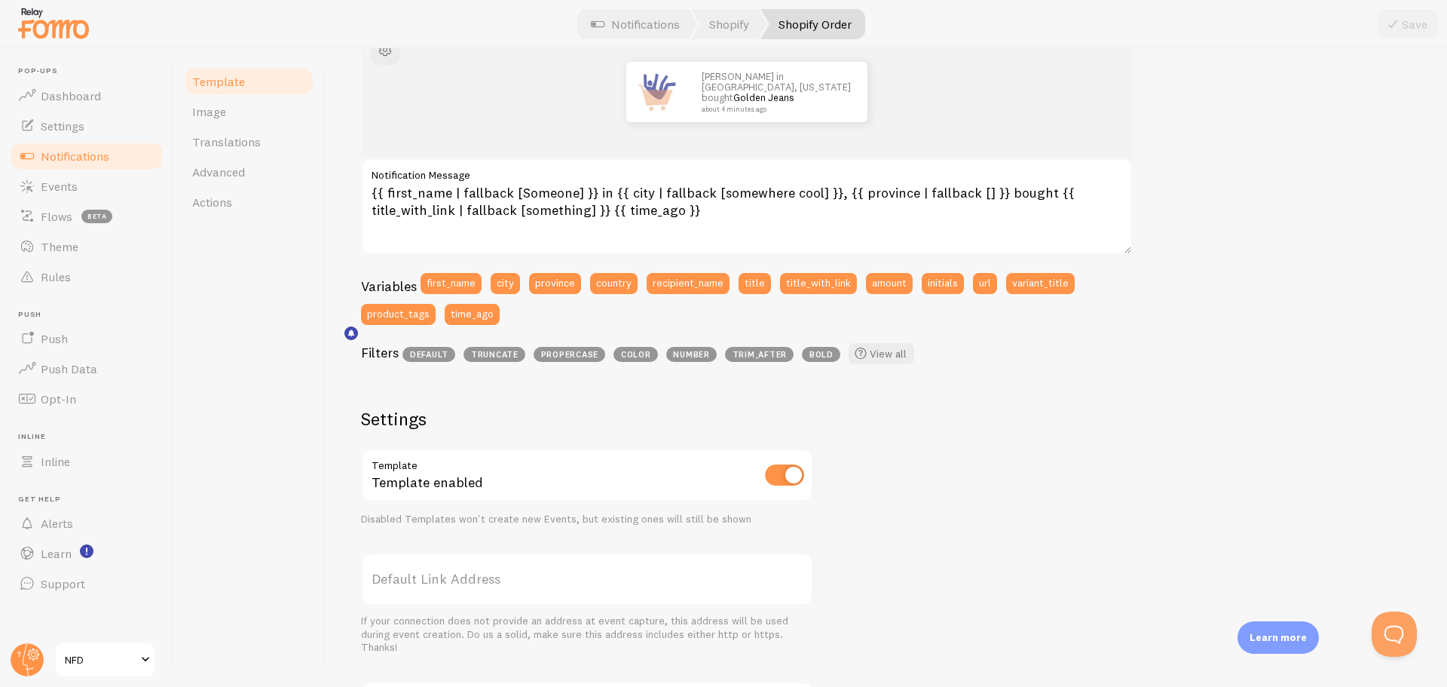
scroll to position [151, 0]
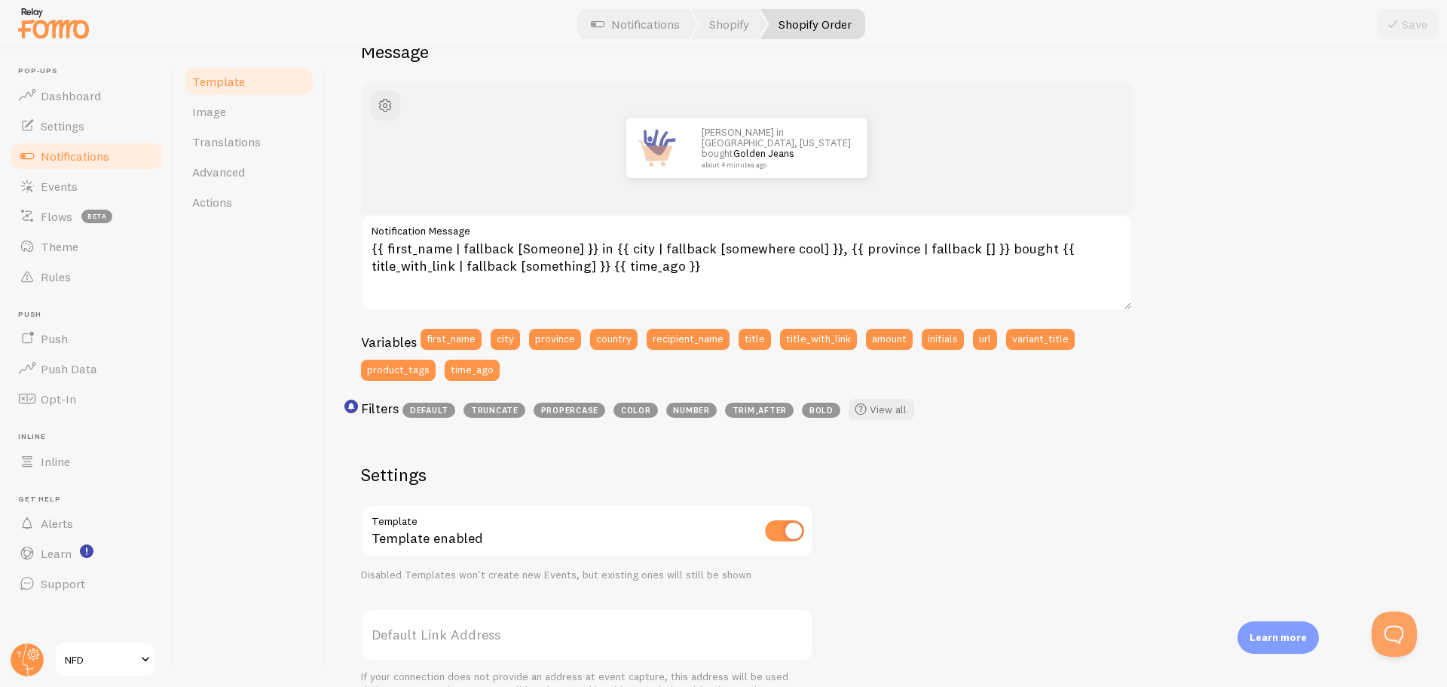
click at [363, 401] on h3 "Filters" at bounding box center [380, 407] width 38 height 17
click at [368, 401] on h3 "Filters" at bounding box center [380, 407] width 38 height 17
click at [507, 410] on span "truncate" at bounding box center [495, 410] width 62 height 15
drag, startPoint x: 451, startPoint y: 248, endPoint x: 387, endPoint y: 250, distance: 64.1
click at [387, 250] on textarea "{{ first_name | fallback [Someone] }} in {{ city | fallback [somewhere cool] }}…" at bounding box center [747, 262] width 772 height 96
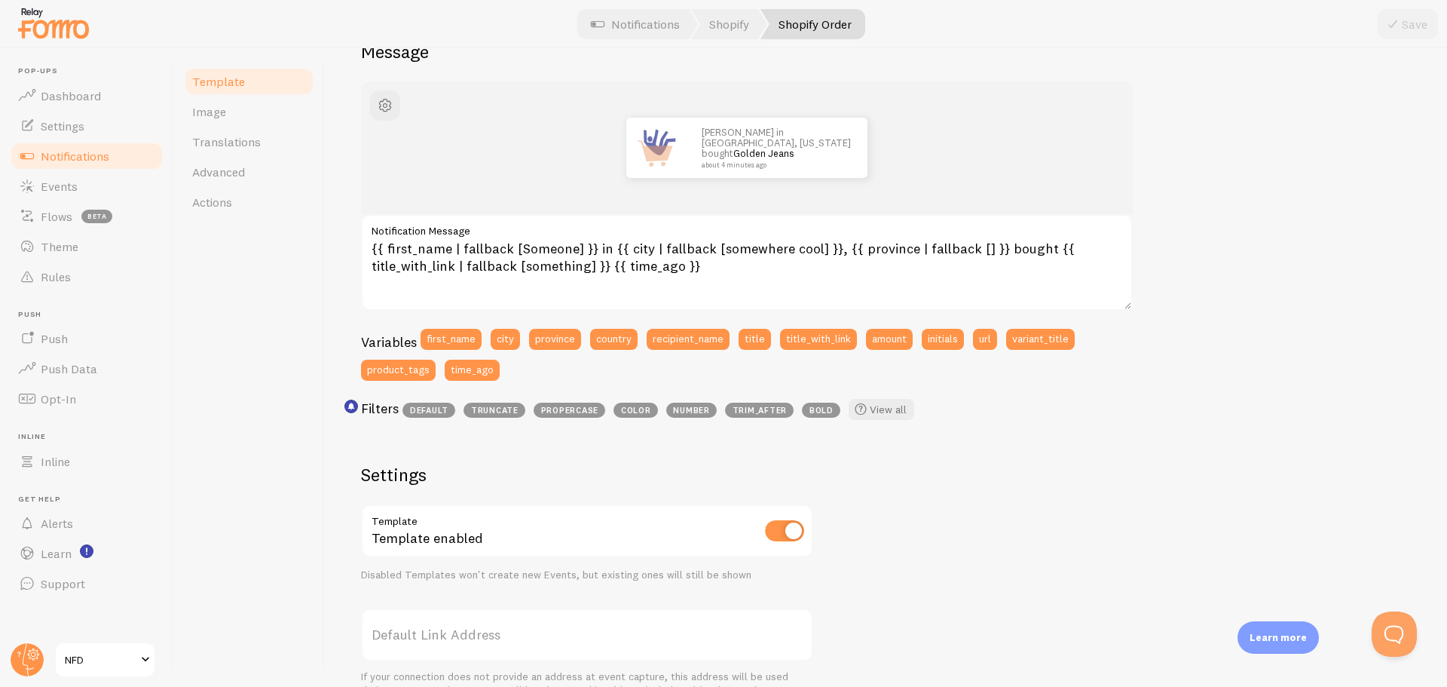
click at [609, 445] on div "John in San Francisco, California bought Golden Jeans about 4 minutes ago {{ fi…" at bounding box center [886, 512] width 1050 height 862
click at [572, 249] on textarea "{{ first_name | fallback [Someone] }} in {{ city | fallback [somewhere cool] }}…" at bounding box center [747, 262] width 772 height 96
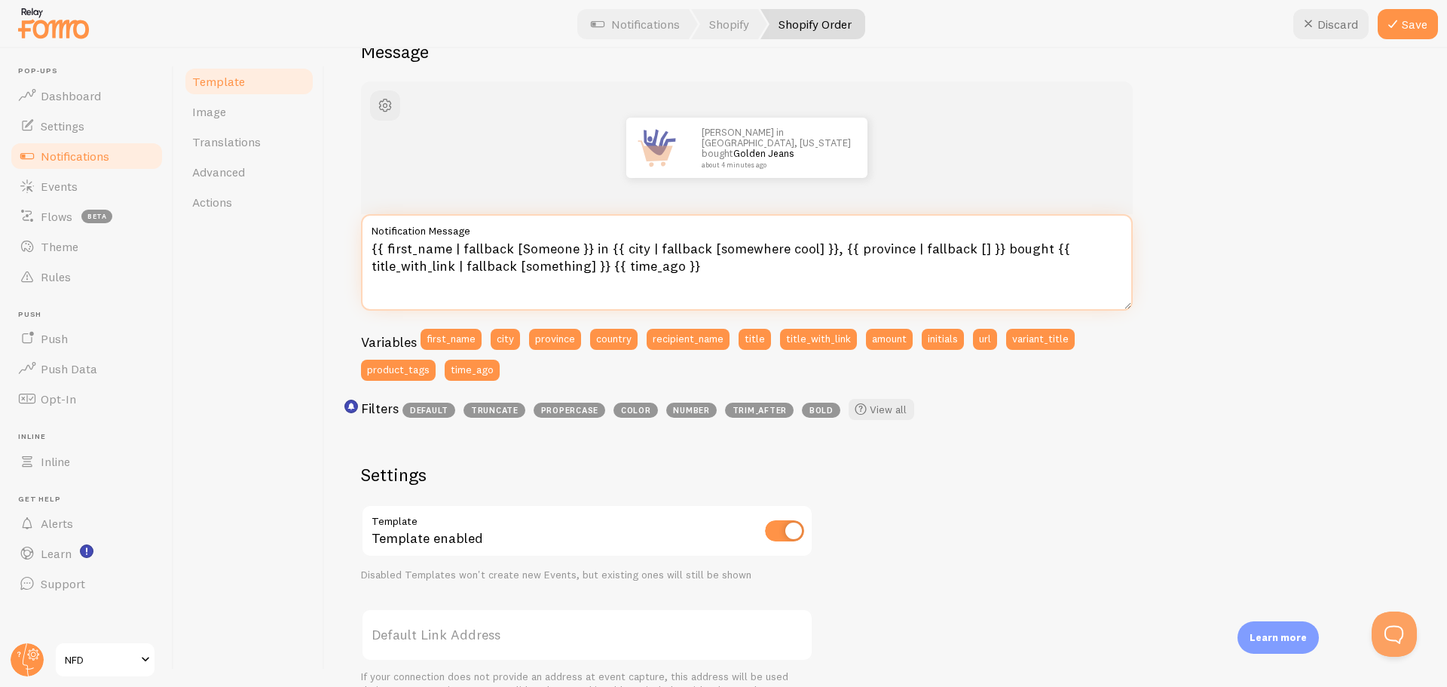
click at [513, 248] on textarea "{{ first_name | fallback [Someone }} in {{ city | fallback [somewhere cool] }},…" at bounding box center [747, 262] width 772 height 96
drag, startPoint x: 513, startPoint y: 248, endPoint x: 385, endPoint y: 247, distance: 128.1
click at [385, 247] on textarea "{{ first_name | fallback[Someone }} in {{ city | fallback [somewhere cool] }}, …" at bounding box center [747, 262] width 772 height 96
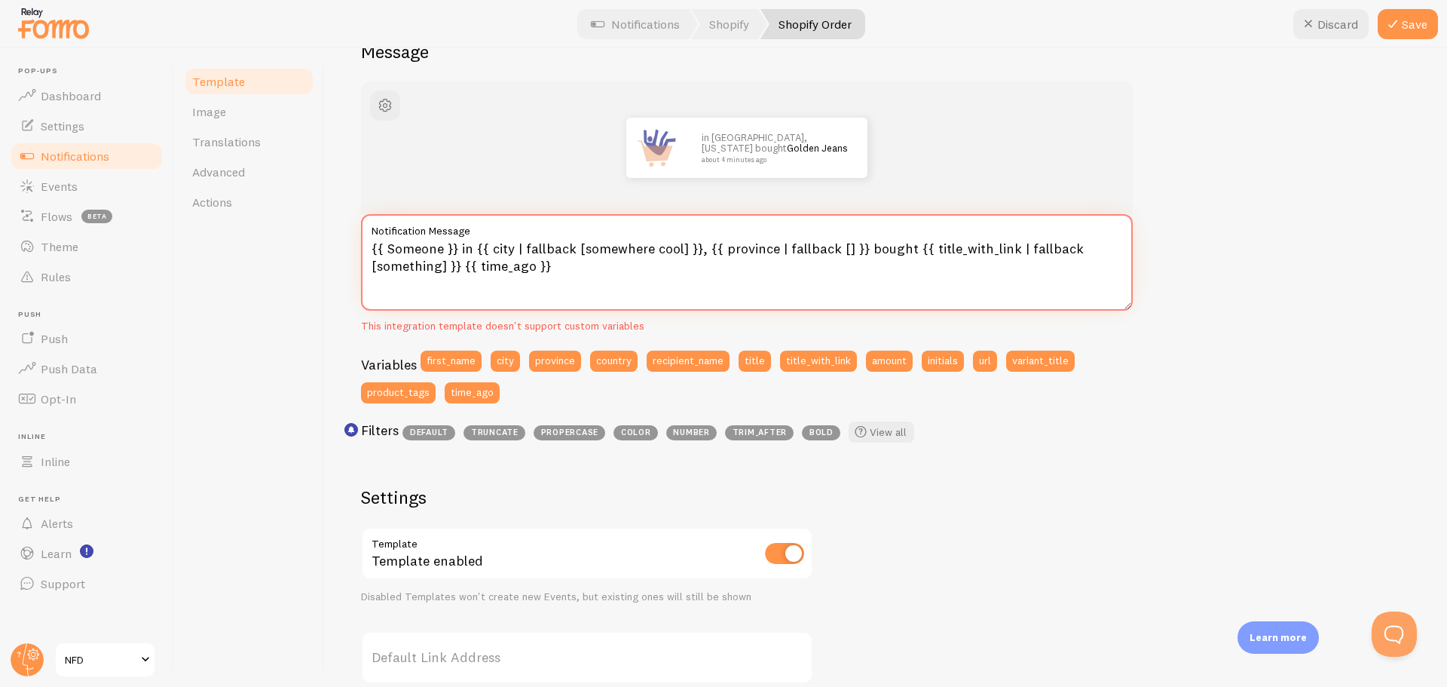
drag, startPoint x: 455, startPoint y: 253, endPoint x: 447, endPoint y: 255, distance: 7.9
click at [447, 255] on textarea "{{ Someone }} in {{ city | fallback [somewhere cool] }}, {{ province | fallback…" at bounding box center [747, 262] width 772 height 96
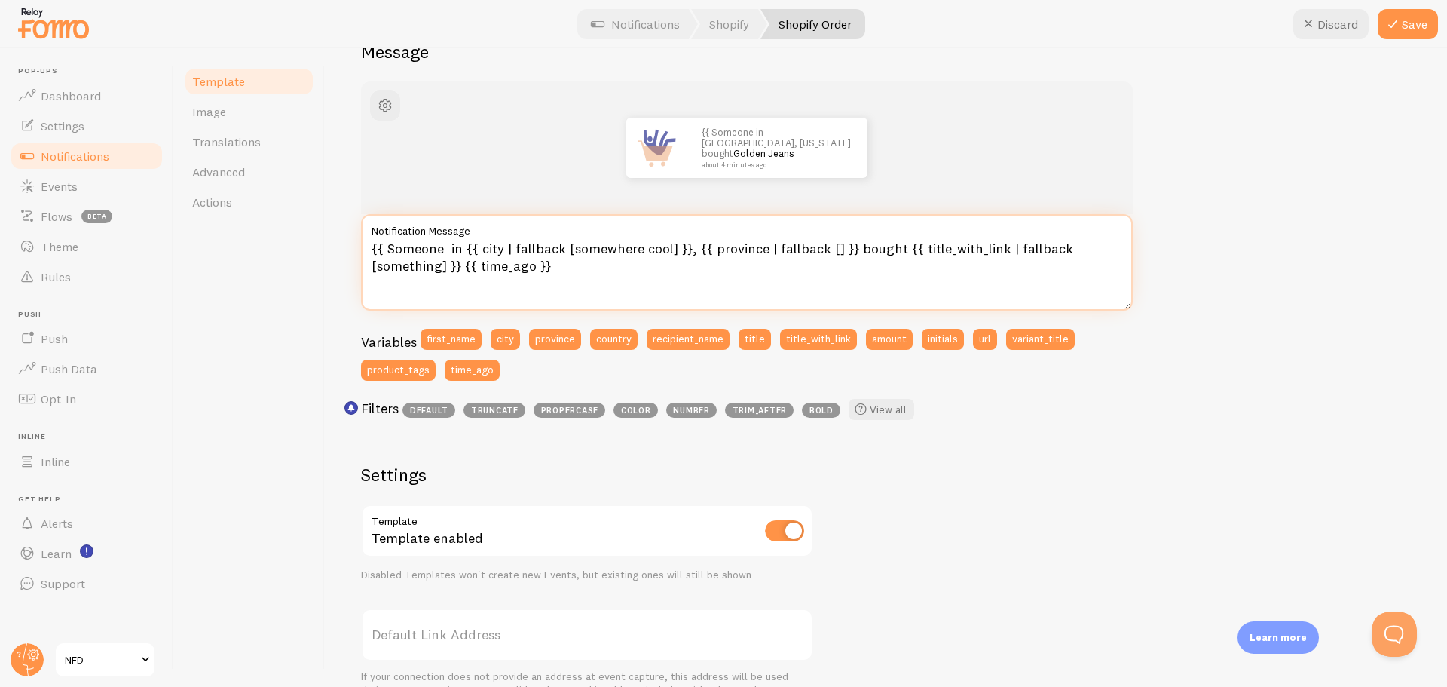
click at [378, 245] on textarea "{{ Someone in {{ city | fallback [somewhere cool] }}, {{ province | fallback []…" at bounding box center [747, 262] width 772 height 96
click at [377, 250] on textarea "Someone in {{ city | fallback [somewhere cool] }}, {{ province | fallback [] }}…" at bounding box center [747, 262] width 772 height 96
type textarea "Someone in {{ city | fallback [somewhere cool] }}, {{ province | fallback [] }}…"
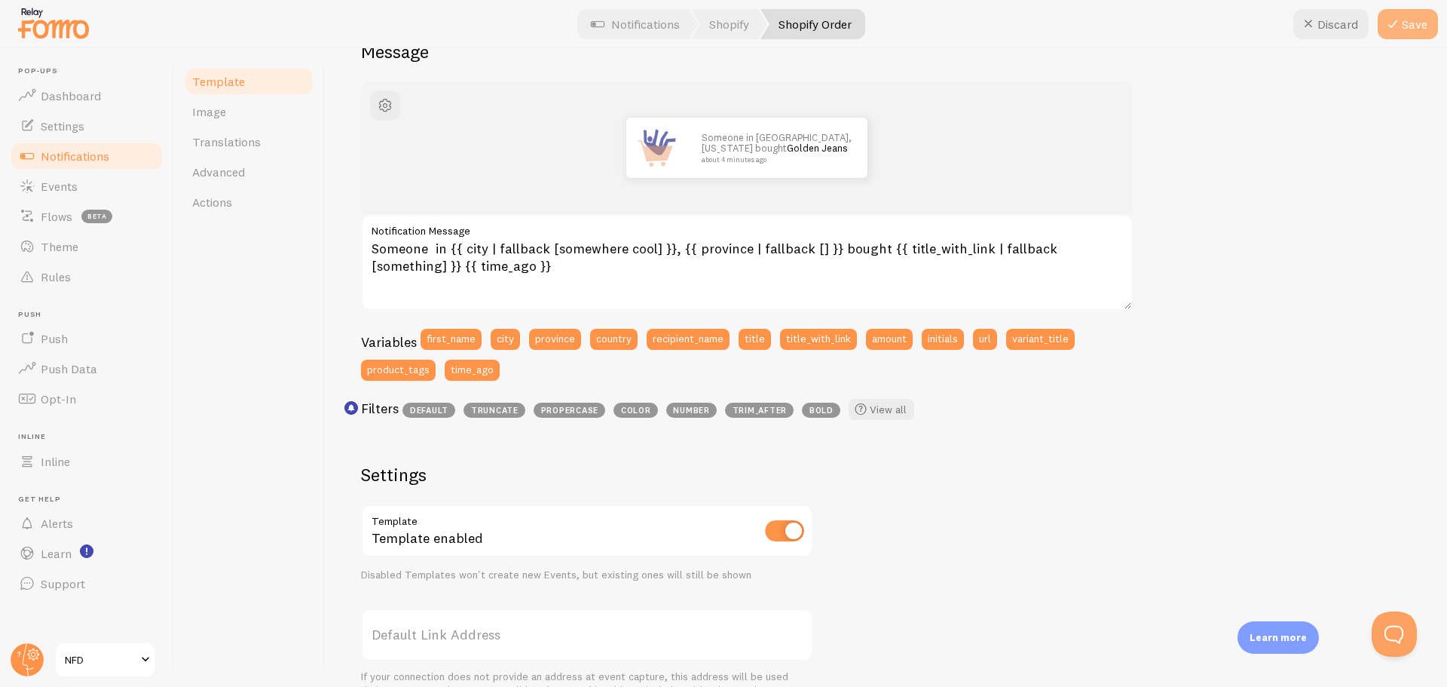
click at [1413, 29] on button "Save" at bounding box center [1408, 24] width 60 height 30
